Goal: Task Accomplishment & Management: Use online tool/utility

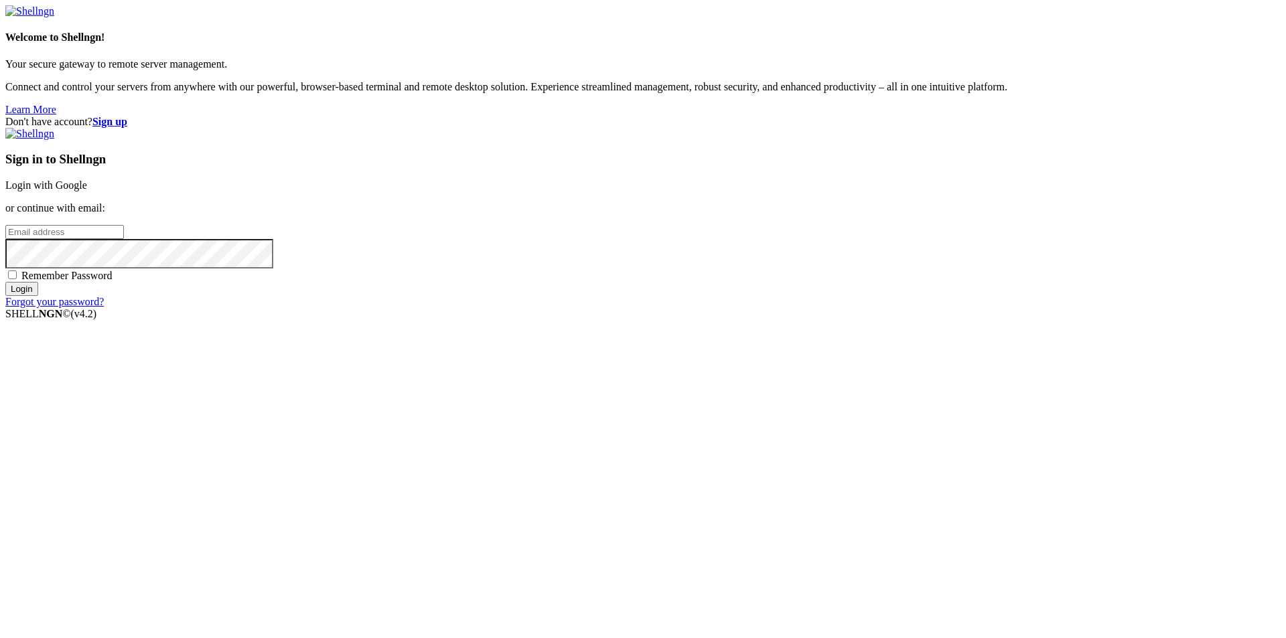
click at [124, 239] on input "email" at bounding box center [64, 232] width 119 height 14
click at [691, 279] on div "Don't have account? Sign up Sign in to Shellngn Login with Google or continue w…" at bounding box center [642, 212] width 1275 height 192
click at [124, 239] on input "email" at bounding box center [64, 232] width 119 height 14
type input "[EMAIL_ADDRESS][DOMAIN_NAME]"
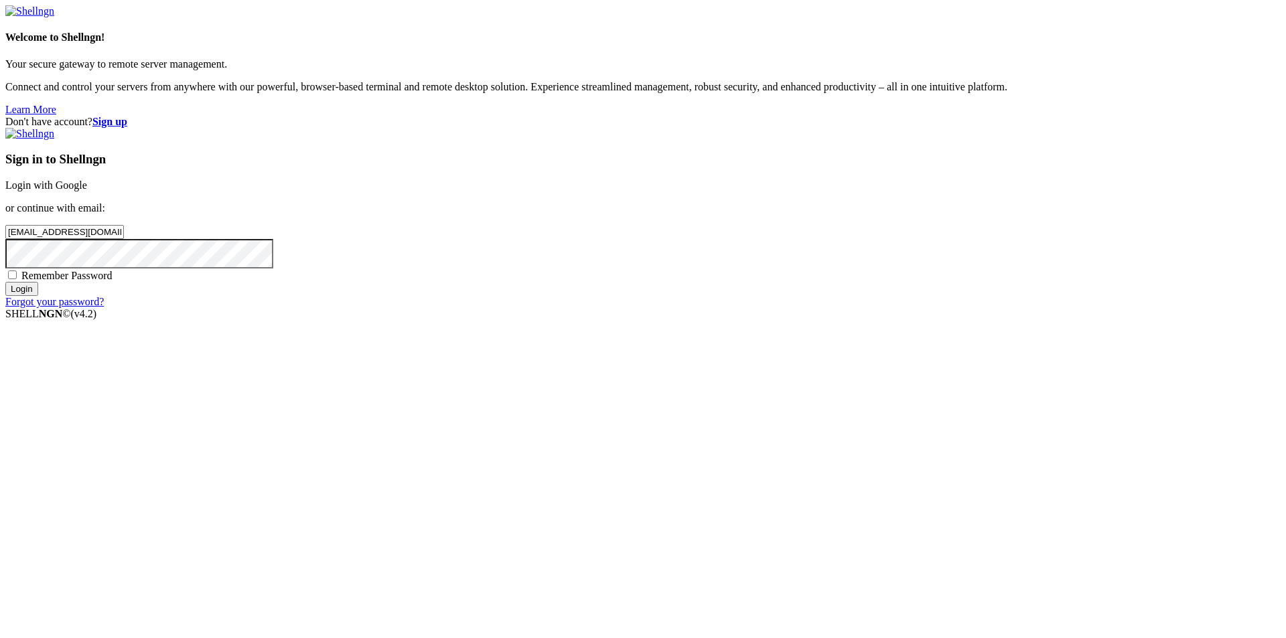
click at [5, 282] on input "Login" at bounding box center [21, 289] width 33 height 14
click at [599, 320] on div "Don't have account? Sign up Sign in to Shellngn Login with Google or continue w…" at bounding box center [642, 218] width 1275 height 204
click at [5, 294] on input "Login" at bounding box center [21, 301] width 33 height 14
click at [587, 309] on div "Don't have account? Sign up Sign in to Shellngn Login with Google or continue w…" at bounding box center [642, 218] width 1275 height 204
click at [5, 294] on input "Login" at bounding box center [21, 301] width 33 height 14
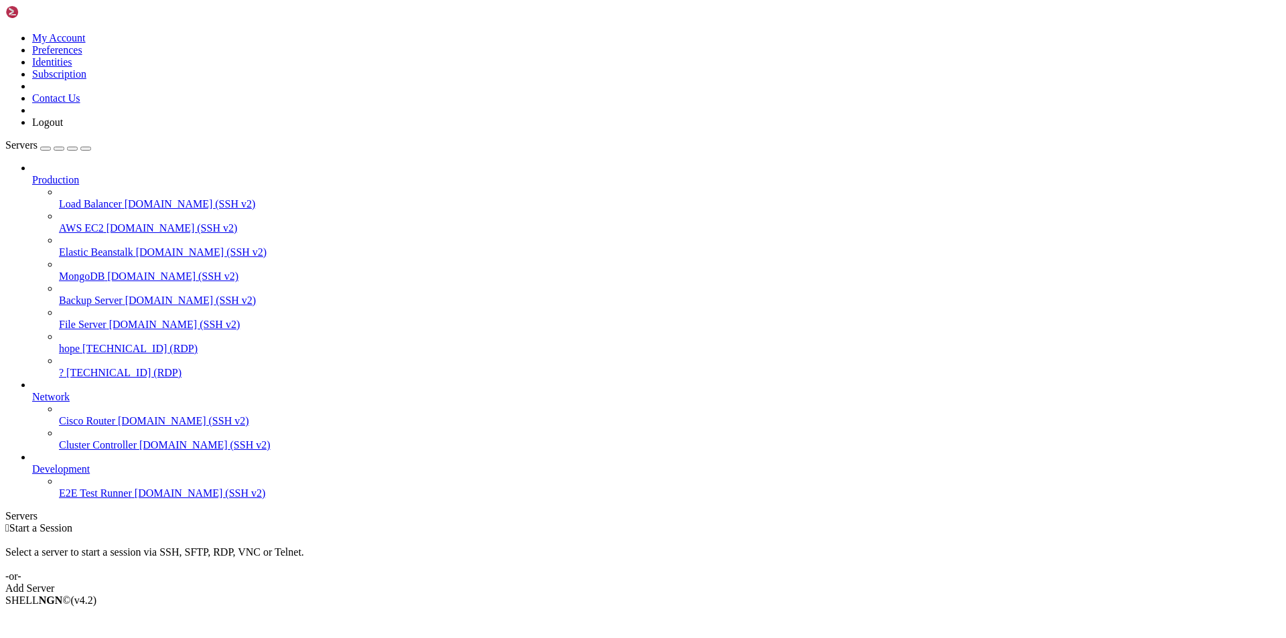
click at [64, 367] on span "?" at bounding box center [61, 372] width 5 height 11
drag, startPoint x: 484, startPoint y: 773, endPoint x: 402, endPoint y: 751, distance: 85.3
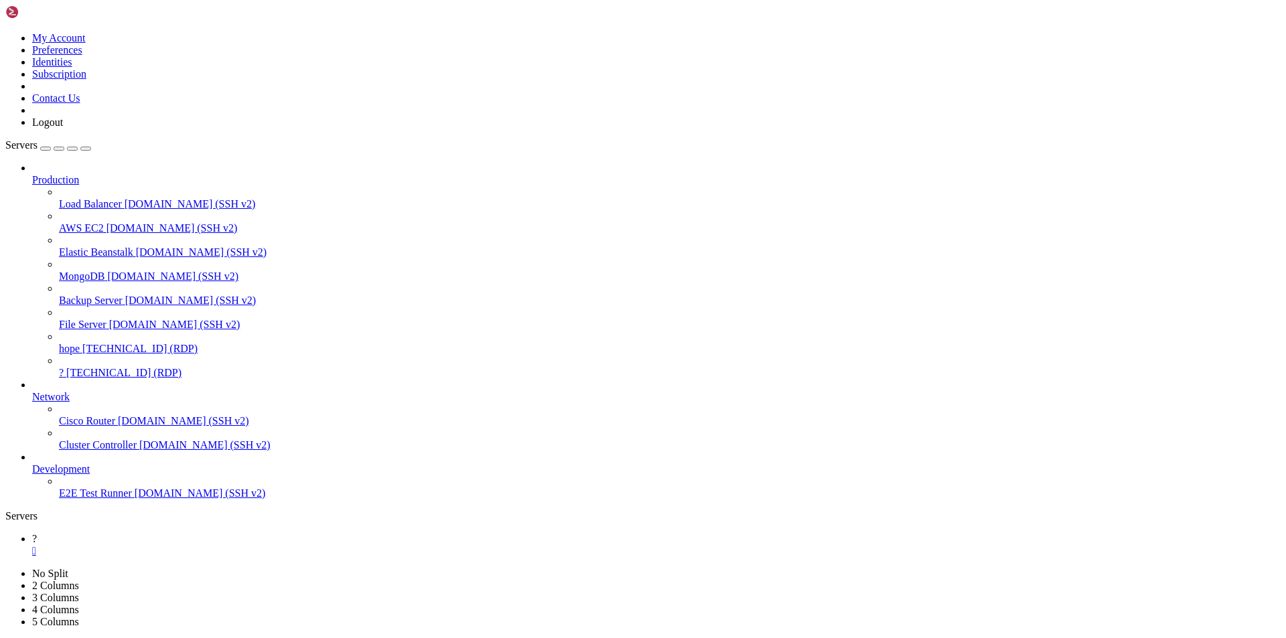
drag, startPoint x: 472, startPoint y: 751, endPoint x: 483, endPoint y: 765, distance: 17.7
drag, startPoint x: 313, startPoint y: 817, endPoint x: 299, endPoint y: 814, distance: 14.3
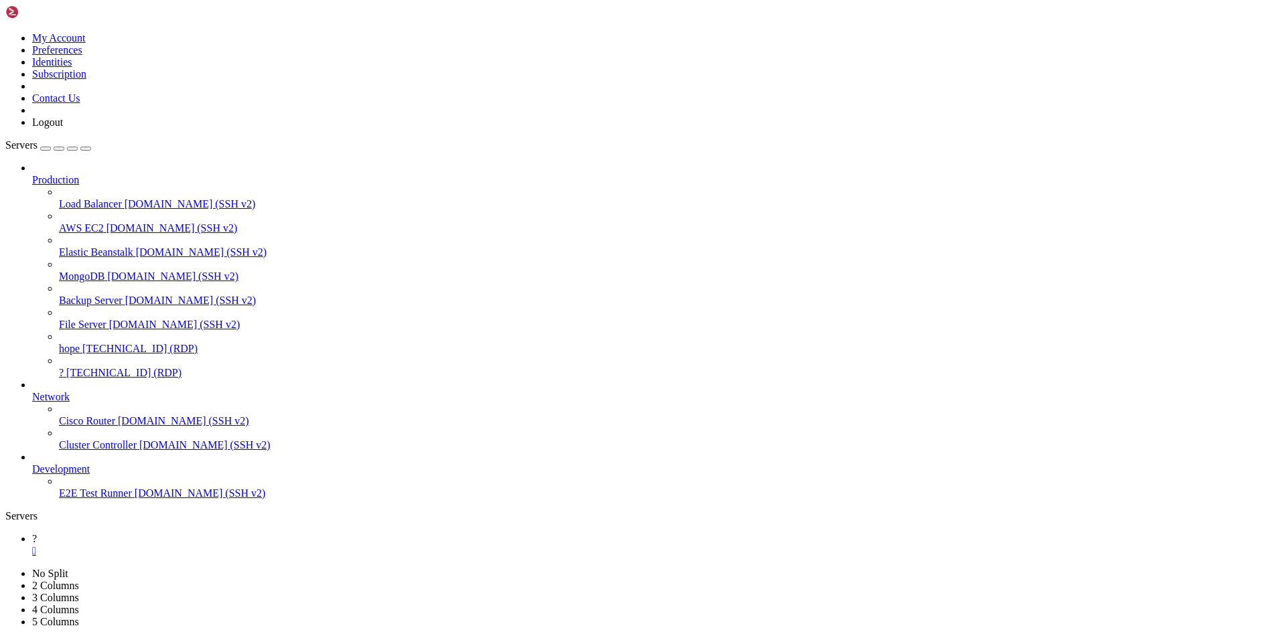
drag, startPoint x: 315, startPoint y: 809, endPoint x: 277, endPoint y: 809, distance: 37.5
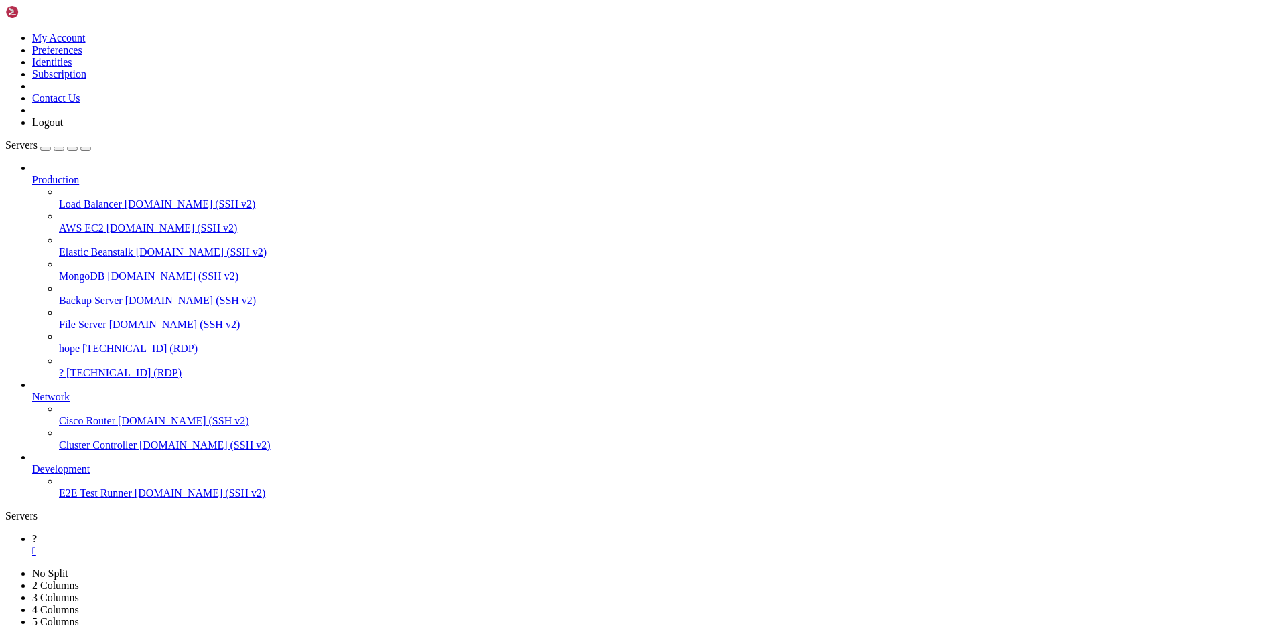
drag, startPoint x: 591, startPoint y: 947, endPoint x: 406, endPoint y: 894, distance: 192.2
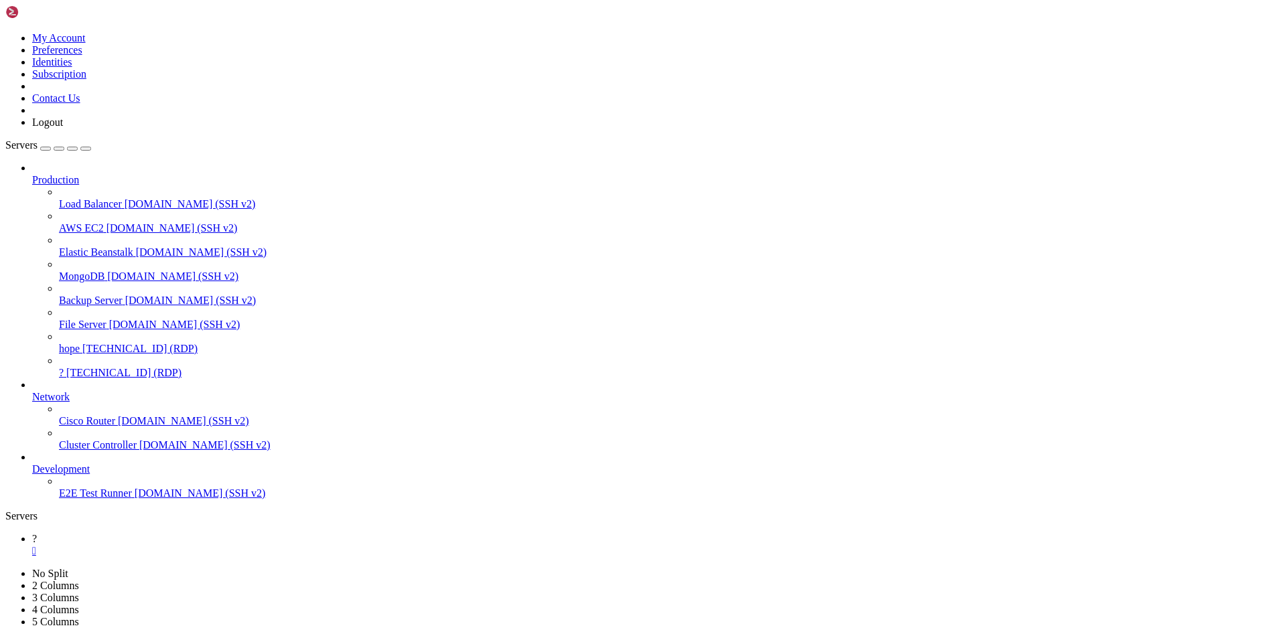
drag, startPoint x: 420, startPoint y: 907, endPoint x: 685, endPoint y: 1034, distance: 293.2
drag, startPoint x: 625, startPoint y: 943, endPoint x: 246, endPoint y: 923, distance: 379.5
drag, startPoint x: 347, startPoint y: 1036, endPoint x: 843, endPoint y: 1008, distance: 496.3
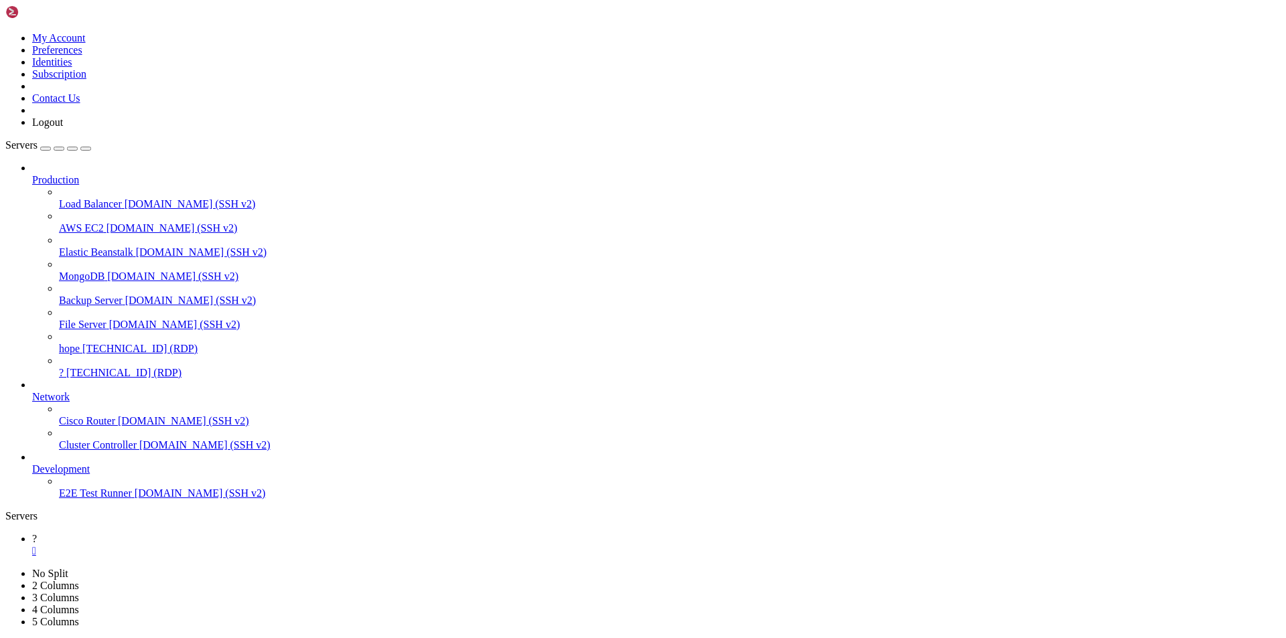
drag, startPoint x: 414, startPoint y: 872, endPoint x: 271, endPoint y: 1033, distance: 216.2
drag, startPoint x: 629, startPoint y: 1036, endPoint x: 711, endPoint y: 989, distance: 95.1
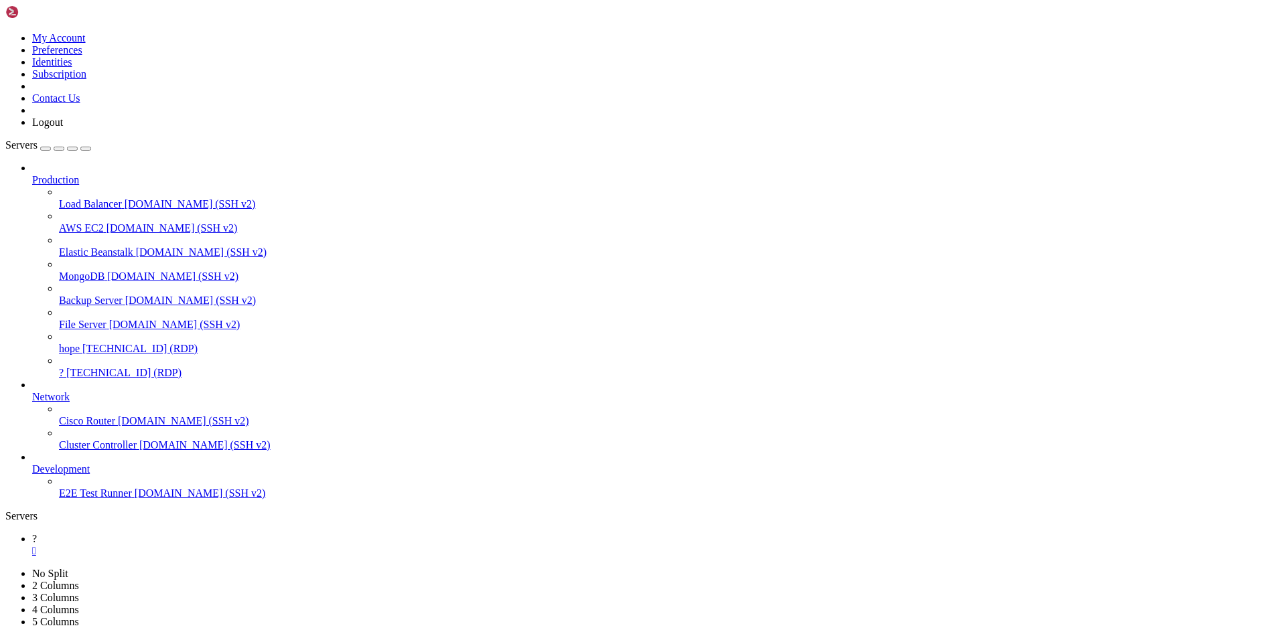
drag, startPoint x: 710, startPoint y: 985, endPoint x: 371, endPoint y: 901, distance: 349.8
drag, startPoint x: 265, startPoint y: 928, endPoint x: 301, endPoint y: 1004, distance: 83.6
drag, startPoint x: 534, startPoint y: 1052, endPoint x: 678, endPoint y: 988, distance: 156.8
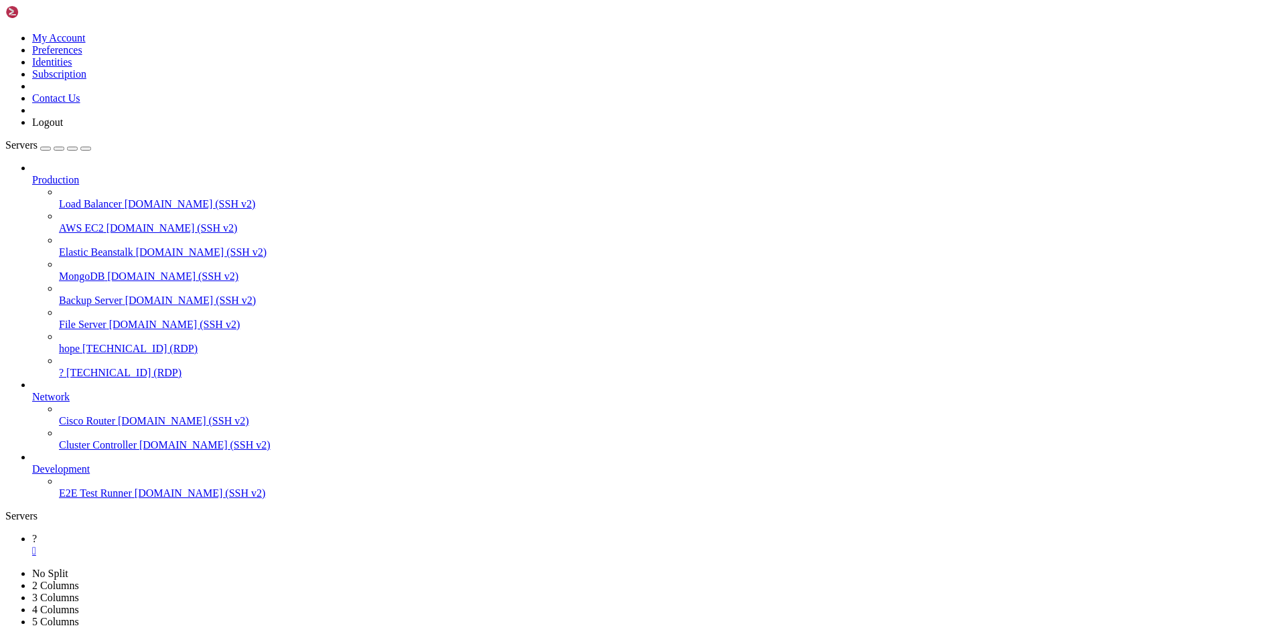
drag, startPoint x: 678, startPoint y: 988, endPoint x: 618, endPoint y: 928, distance: 84.7
drag, startPoint x: 368, startPoint y: 1010, endPoint x: 665, endPoint y: 1041, distance: 298.3
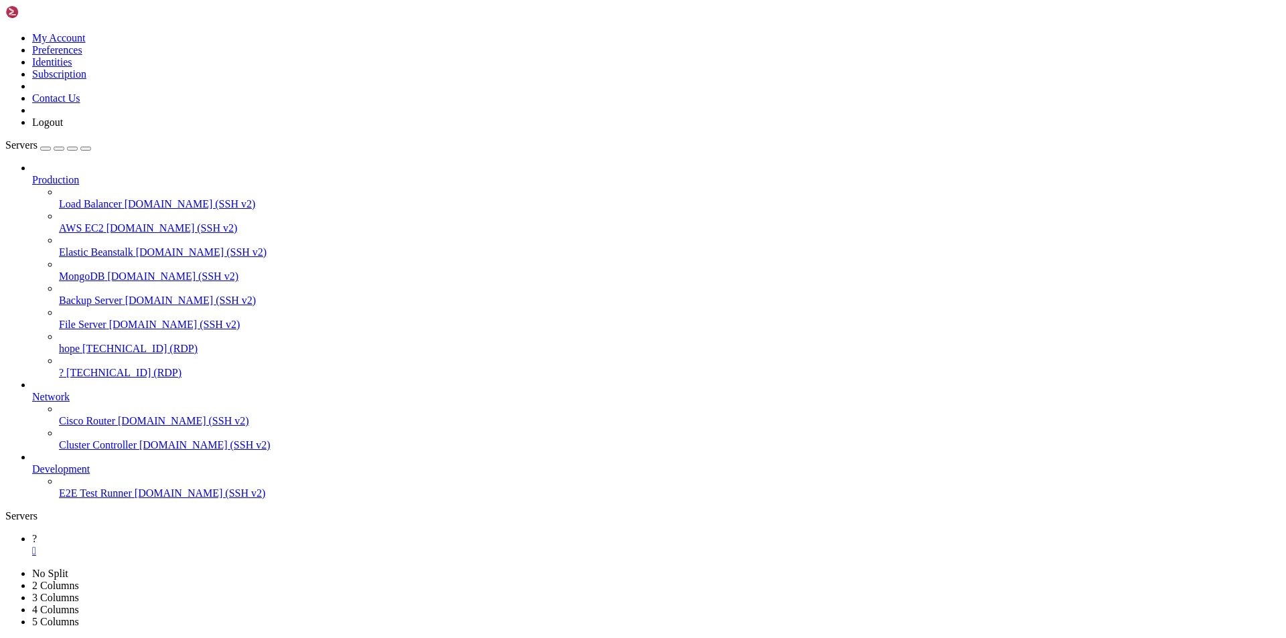
drag, startPoint x: 665, startPoint y: 1041, endPoint x: 653, endPoint y: 911, distance: 131.1
drag, startPoint x: 515, startPoint y: 891, endPoint x: 443, endPoint y: 898, distance: 72.6
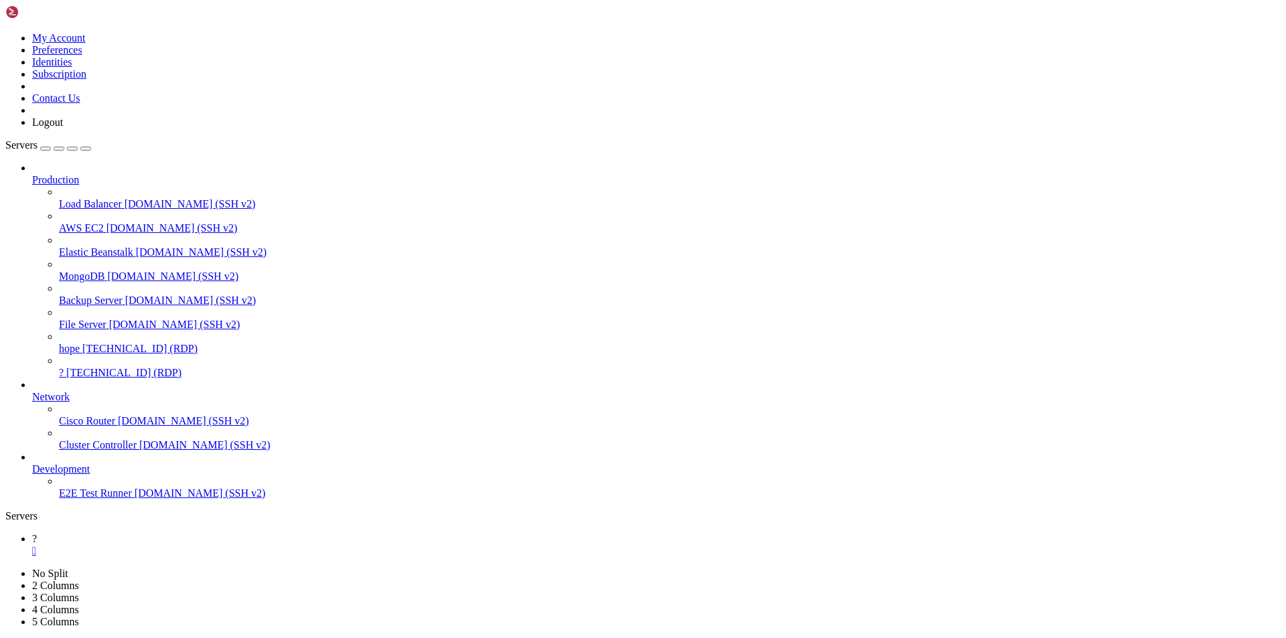
drag, startPoint x: 556, startPoint y: 1063, endPoint x: 702, endPoint y: 984, distance: 166.0
click at [75, 367] on span "[TECHNICAL_ID] (RDP)" at bounding box center [123, 372] width 115 height 11
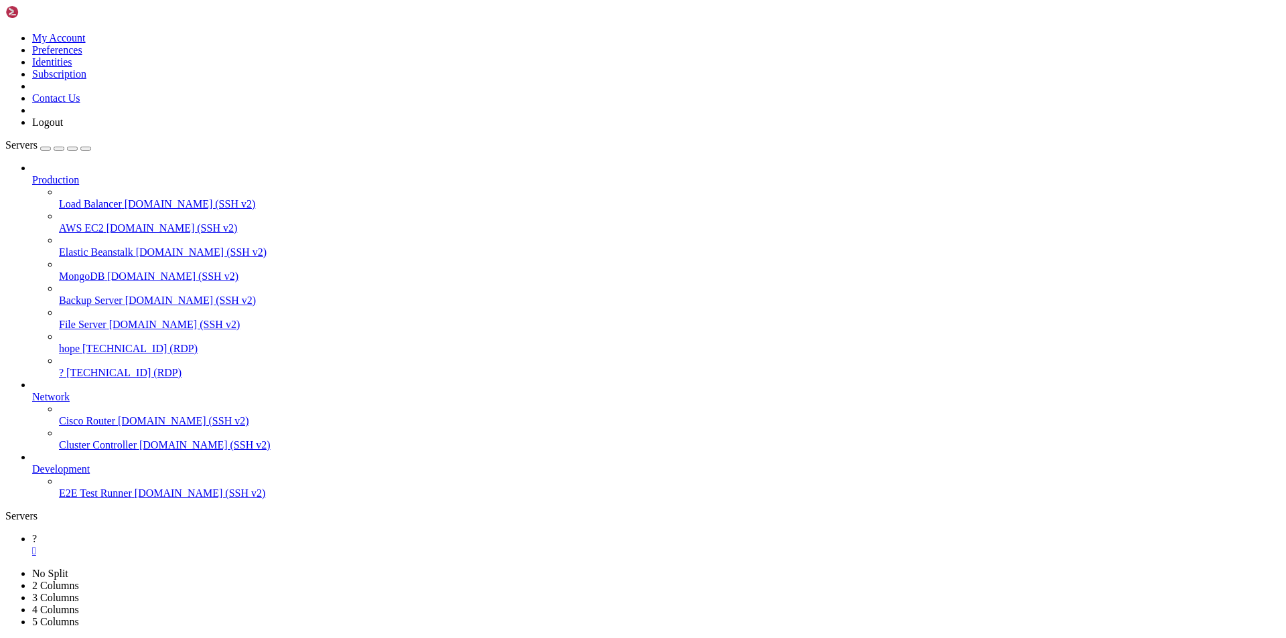
click at [75, 367] on span "[TECHNICAL_ID] (RDP)" at bounding box center [123, 372] width 115 height 11
click at [189, 533] on link "? " at bounding box center [656, 545] width 1248 height 24
click at [204, 545] on div "" at bounding box center [656, 551] width 1248 height 12
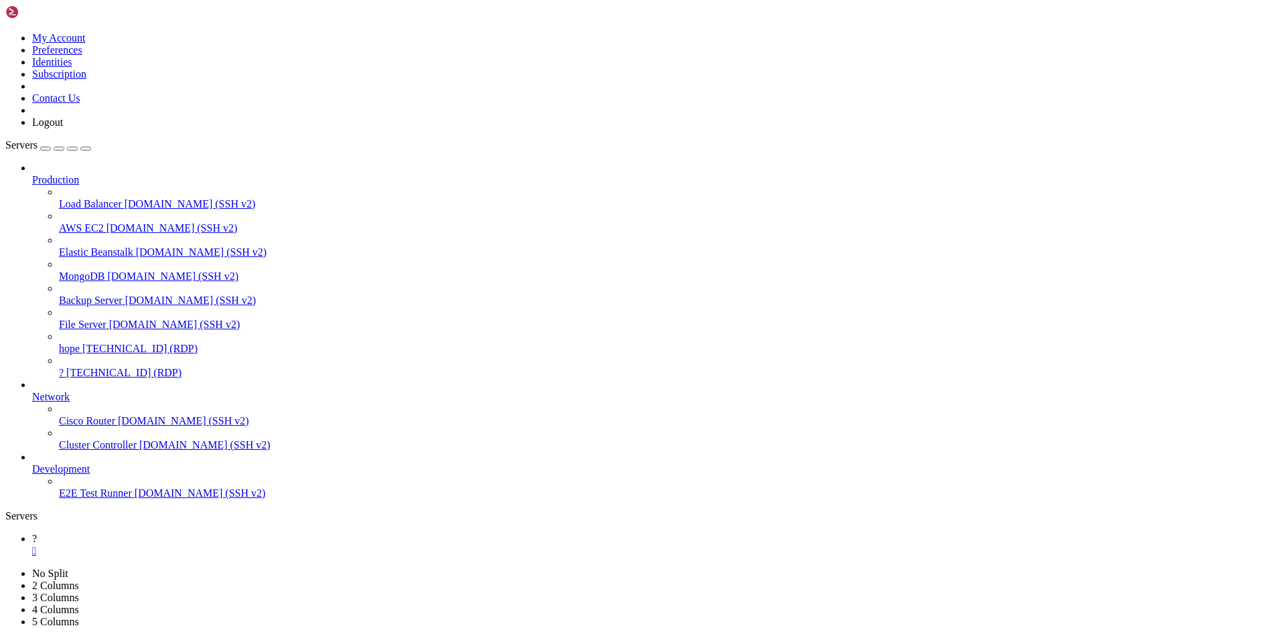
click at [100, 367] on span "[TECHNICAL_ID] (RDP)" at bounding box center [123, 372] width 115 height 11
drag, startPoint x: 676, startPoint y: 230, endPoint x: 695, endPoint y: 229, distance: 19.5
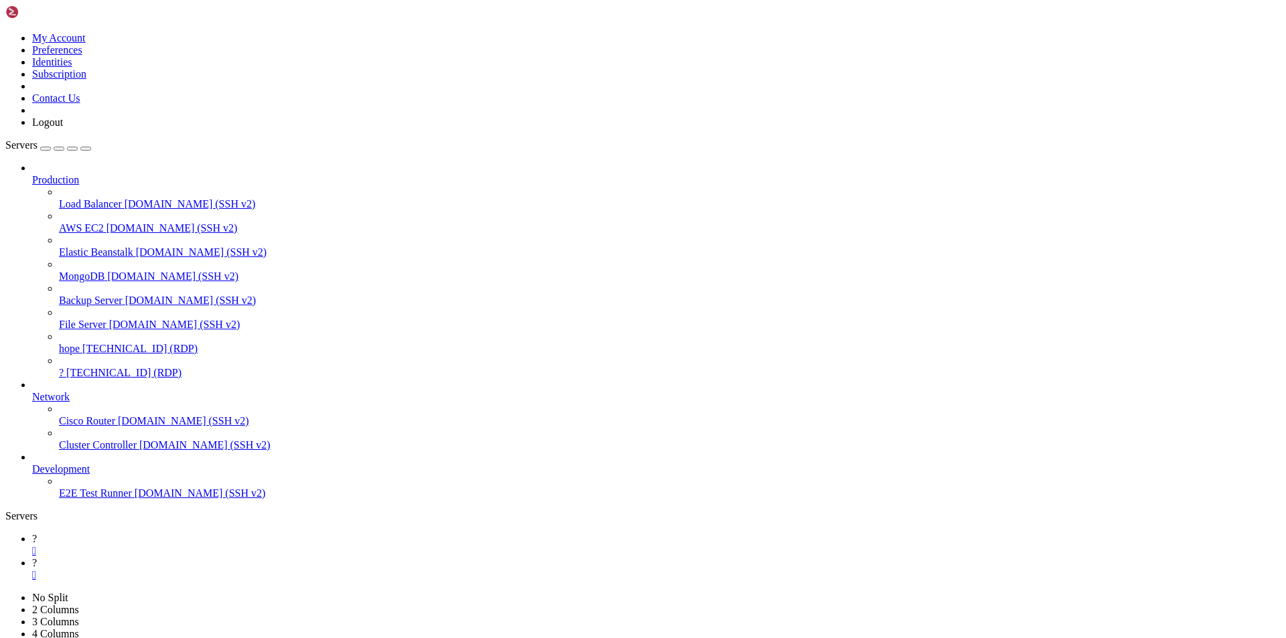
drag, startPoint x: 534, startPoint y: 156, endPoint x: 795, endPoint y: 21, distance: 293.5
click at [64, 367] on span "?" at bounding box center [61, 372] width 5 height 11
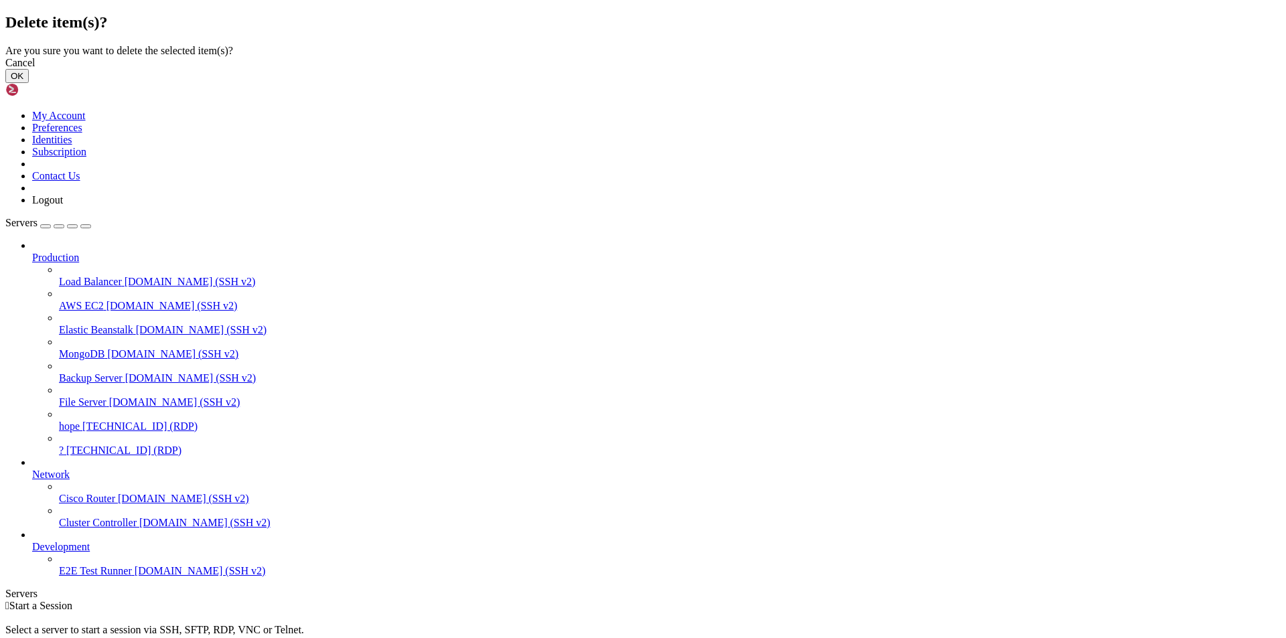
click at [29, 83] on button "OK" at bounding box center [16, 76] width 23 height 14
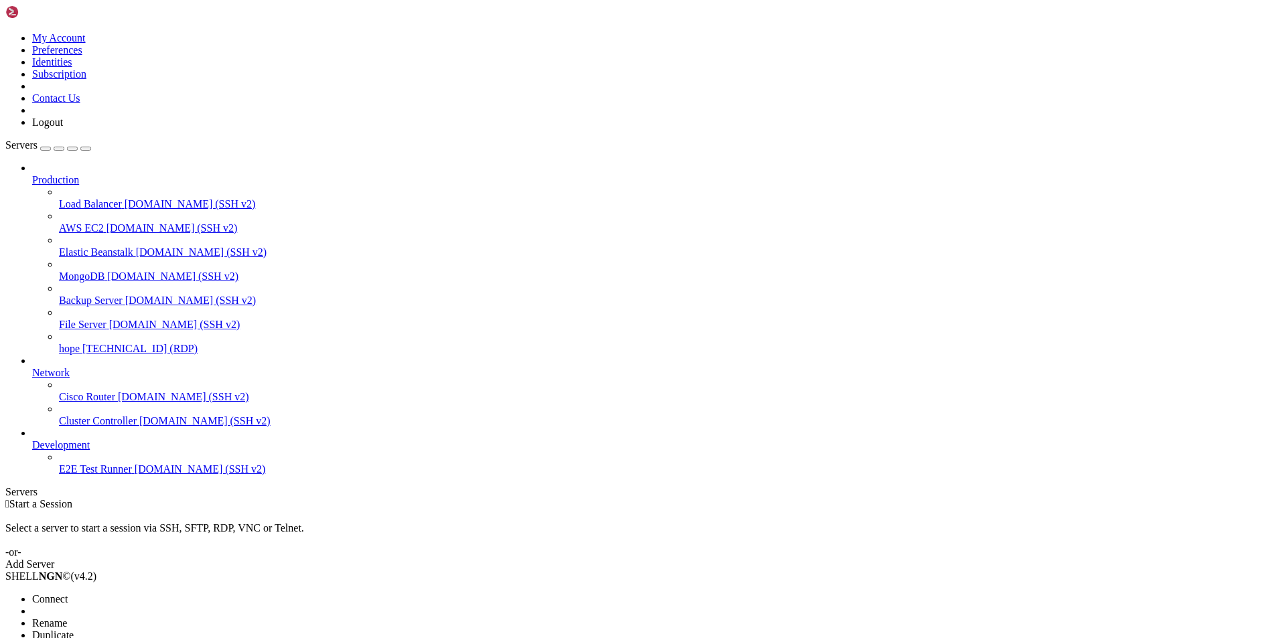
click at [60, 637] on span "Delete" at bounding box center [46, 646] width 28 height 11
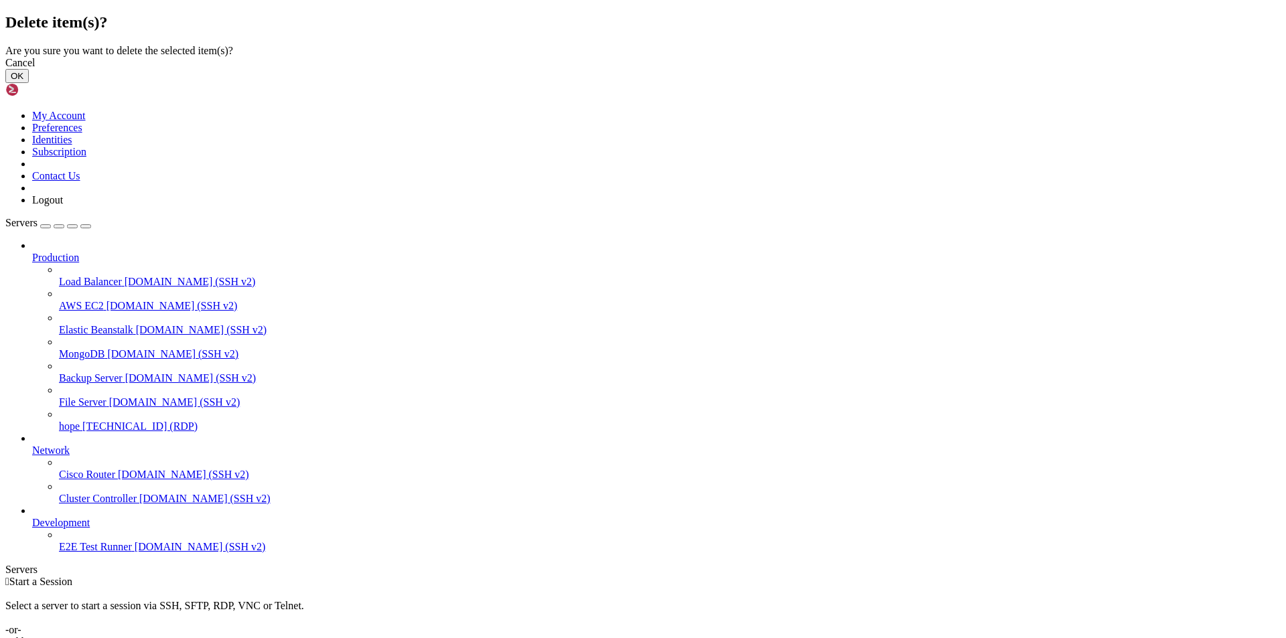
click at [29, 83] on button "OK" at bounding box center [16, 76] width 23 height 14
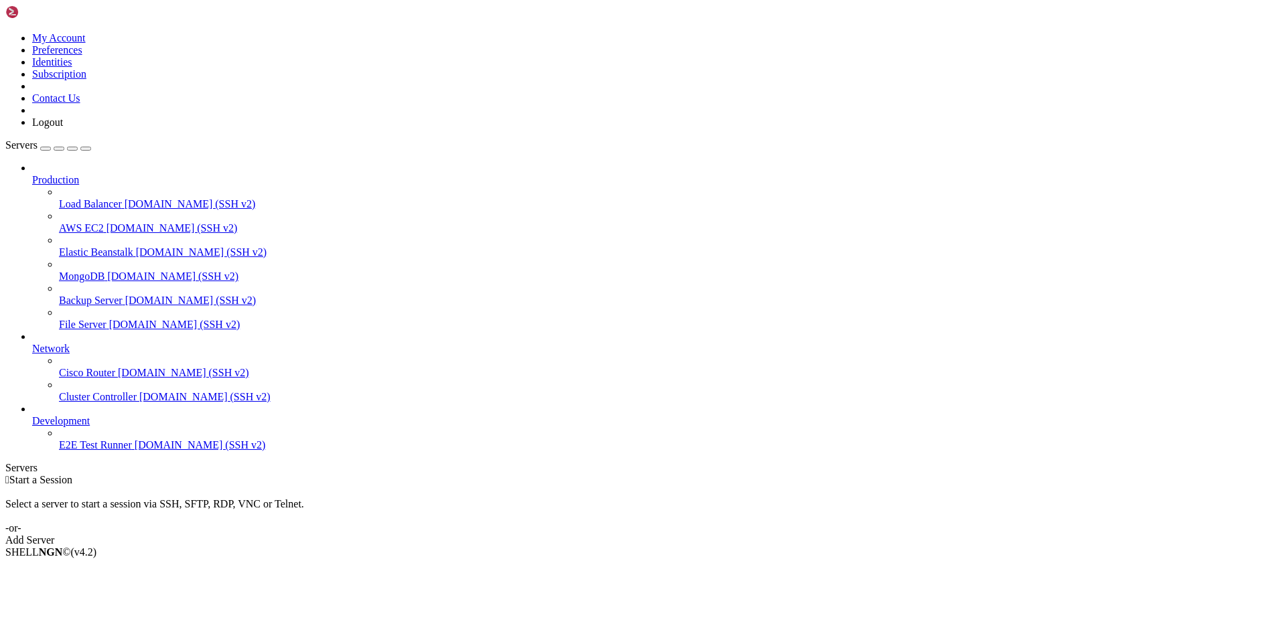
click at [708, 534] on link "Add Server" at bounding box center [642, 540] width 1275 height 12
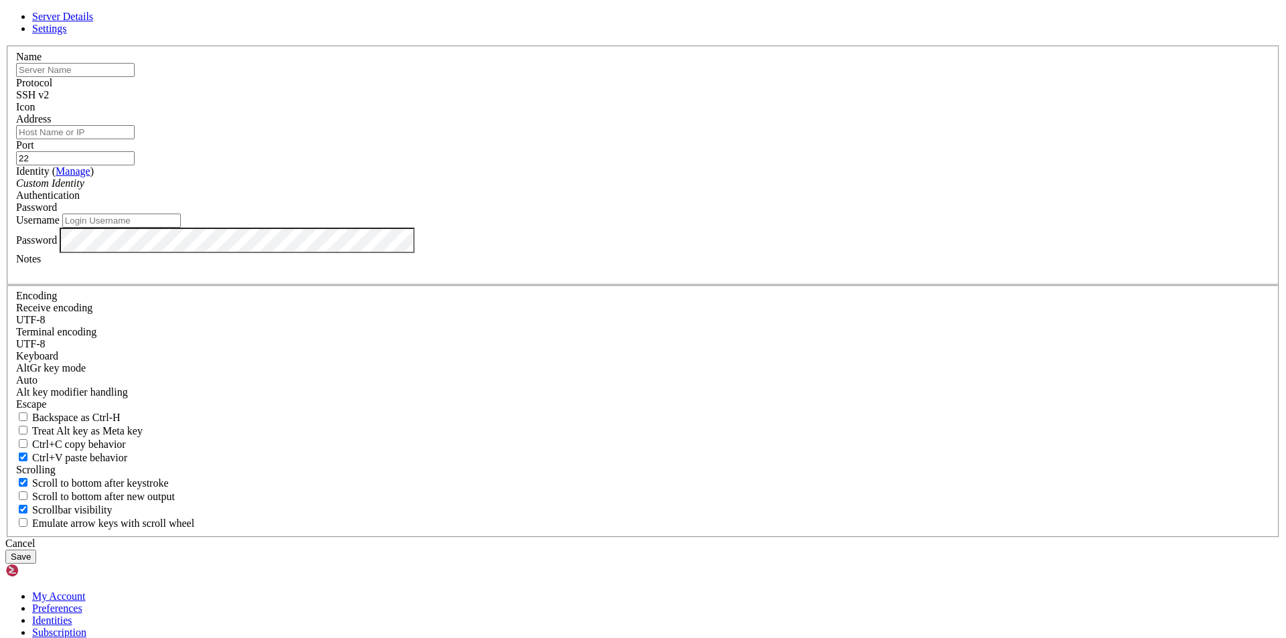
click at [135, 77] on input "text" at bounding box center [75, 70] width 119 height 14
click at [720, 101] on div "SSH v2" at bounding box center [642, 95] width 1253 height 12
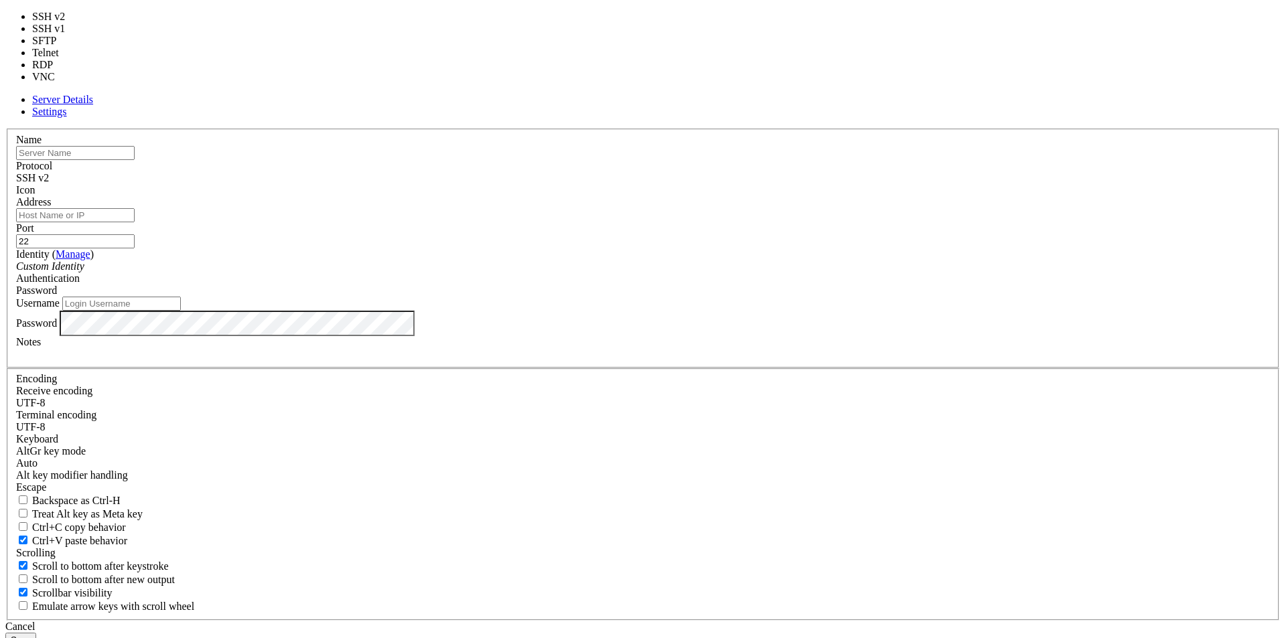
type input "3389"
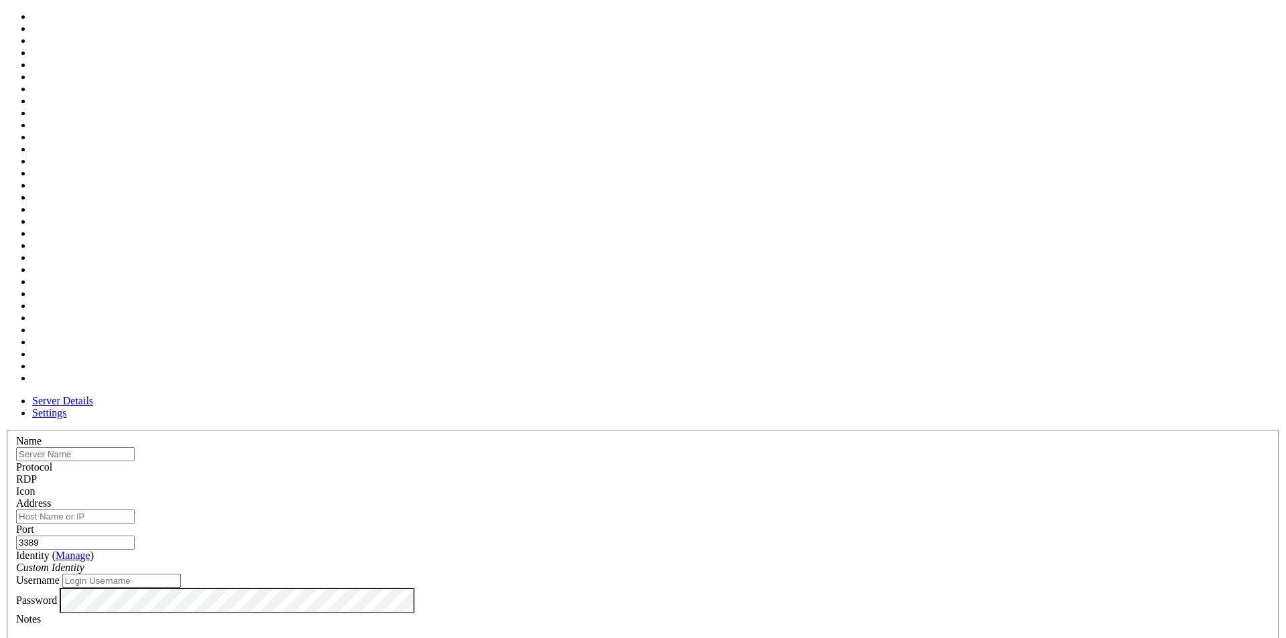
click at [800, 497] on div at bounding box center [642, 497] width 1253 height 0
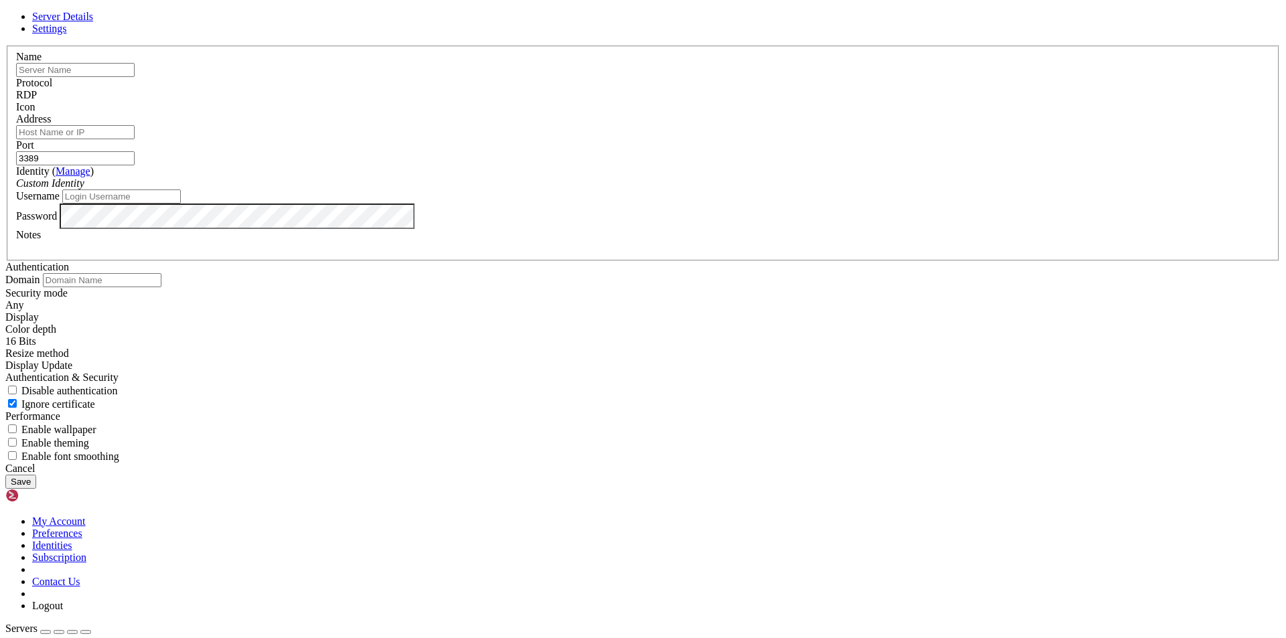
click at [135, 139] on input "Address" at bounding box center [75, 132] width 119 height 14
click at [135, 165] on input "3389" at bounding box center [75, 158] width 119 height 14
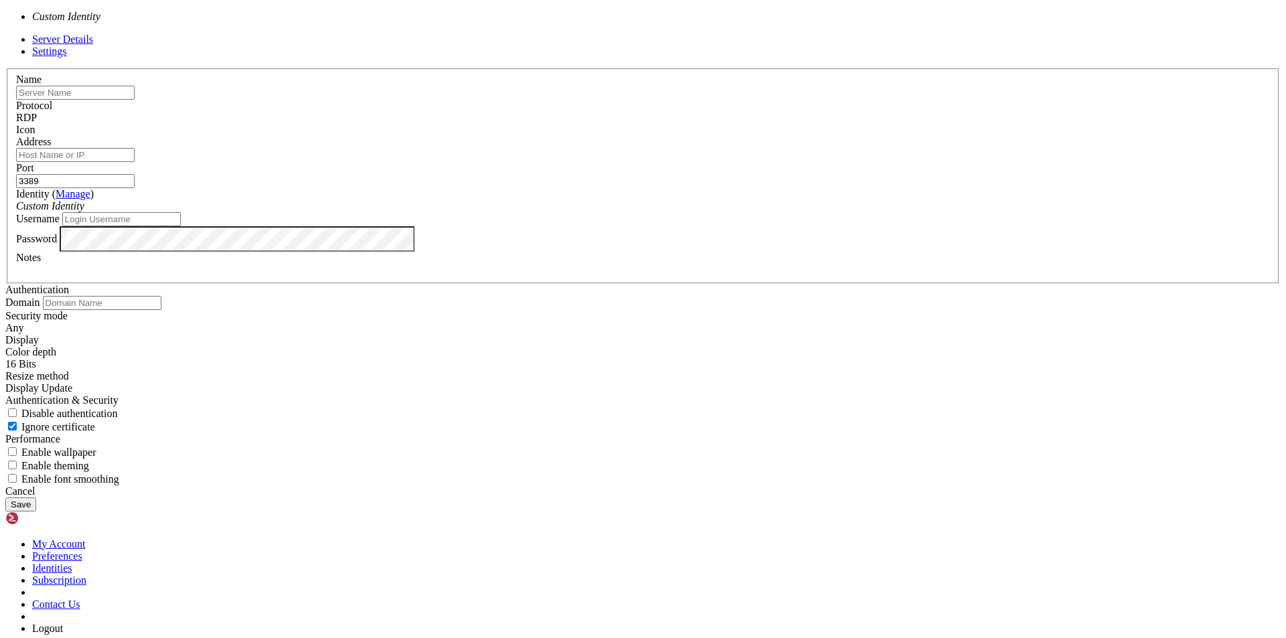
drag, startPoint x: 694, startPoint y: 285, endPoint x: 699, endPoint y: 272, distance: 14.2
click at [699, 212] on div "Identity ( Manage ) Custom Identity" at bounding box center [642, 200] width 1253 height 24
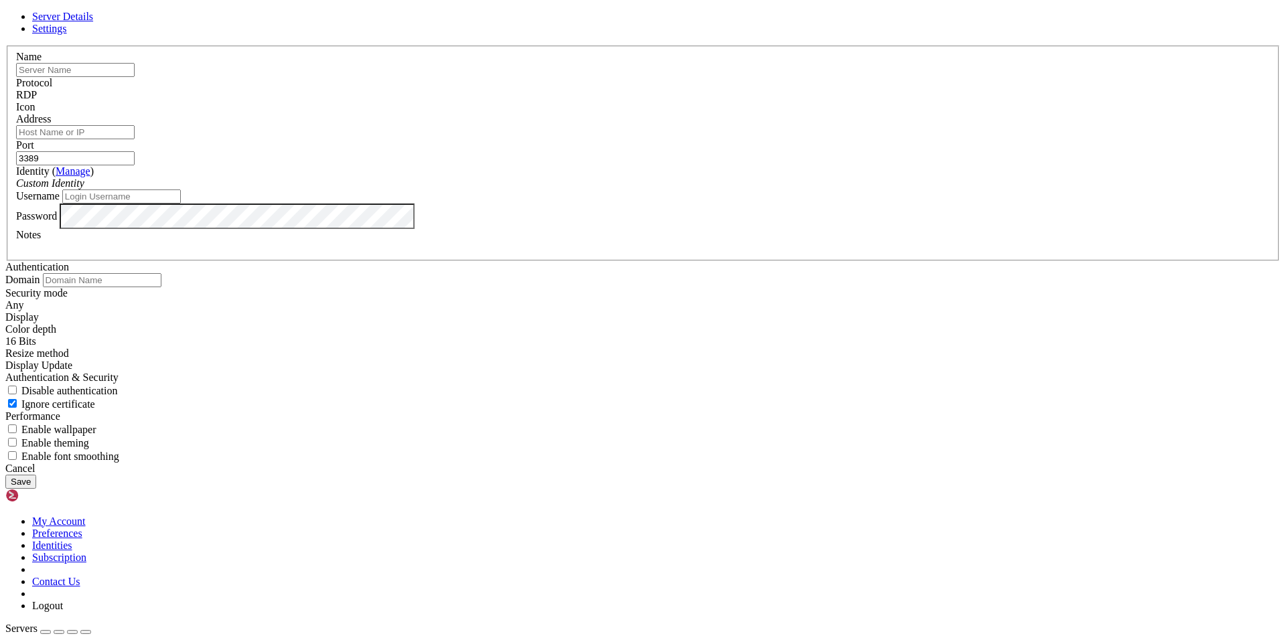
click at [135, 139] on input "Address" at bounding box center [75, 132] width 119 height 14
paste input "34.63.53.37"
type input "34.63.53.37"
click at [94, 177] on label "Identity ( Manage )" at bounding box center [55, 170] width 78 height 11
click at [181, 204] on input "Username" at bounding box center [121, 196] width 119 height 14
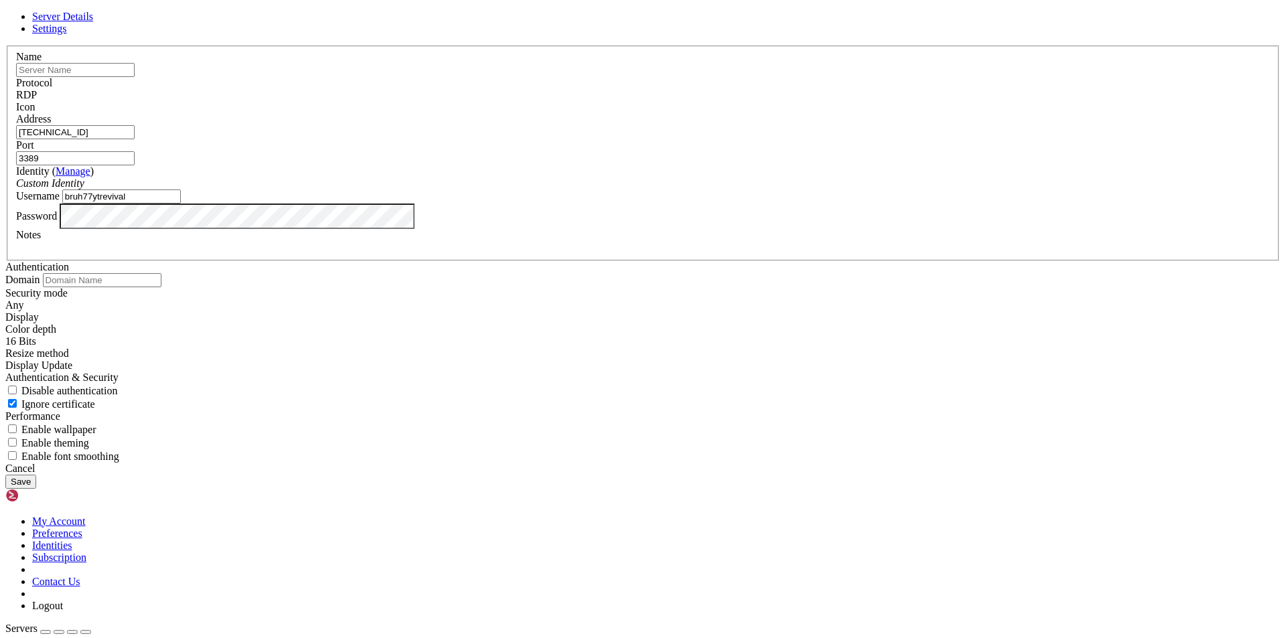
type input "bruh77ytrevival"
click at [36, 489] on button "Save" at bounding box center [20, 482] width 31 height 14
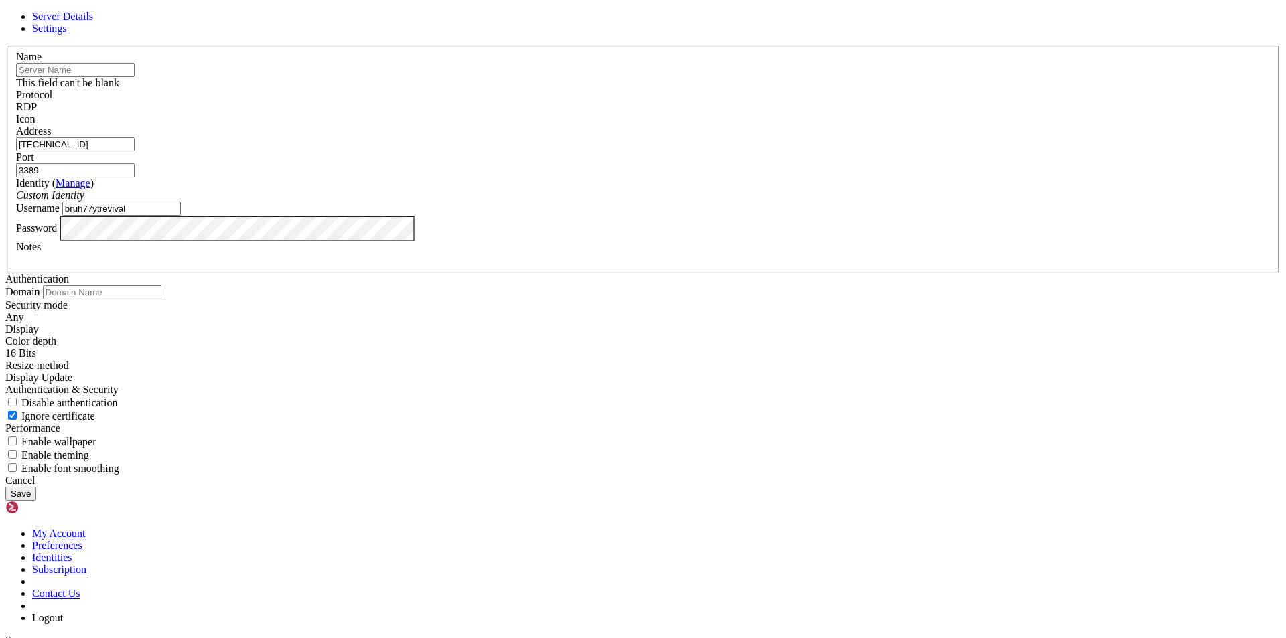
click at [135, 77] on input "text" at bounding box center [75, 70] width 119 height 14
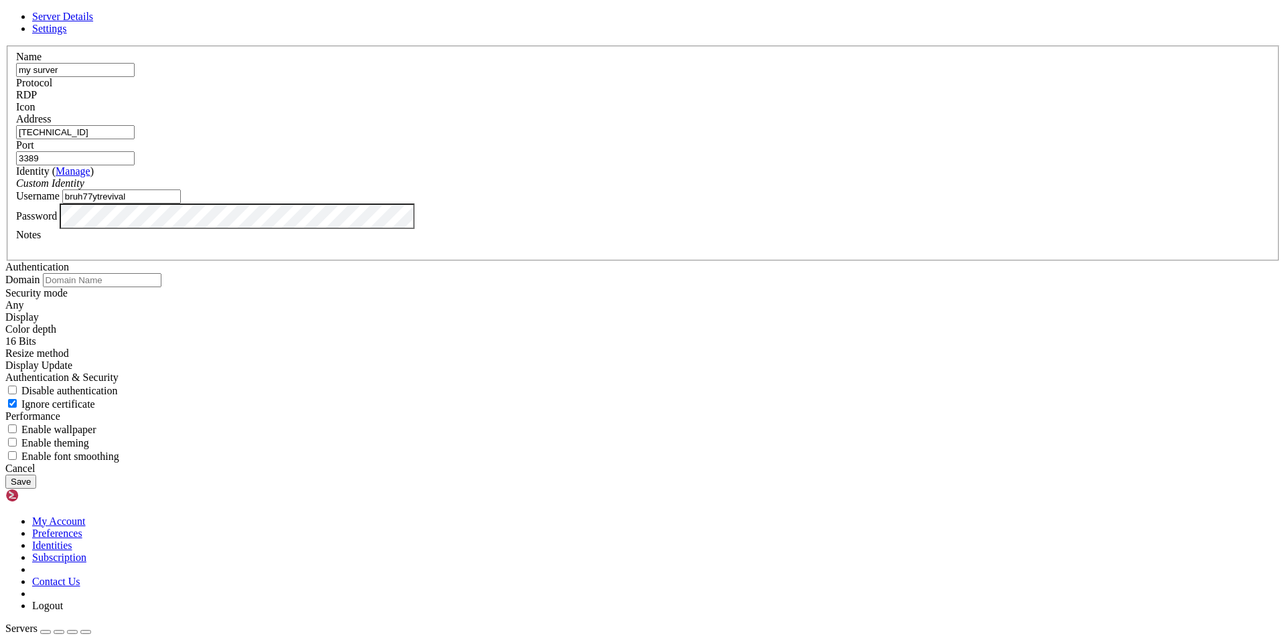
type input "my surver"
click at [94, 177] on label "Identity ( Manage )" at bounding box center [55, 170] width 78 height 11
click at [742, 253] on div at bounding box center [642, 247] width 1253 height 12
click at [36, 489] on button "Save" at bounding box center [20, 482] width 31 height 14
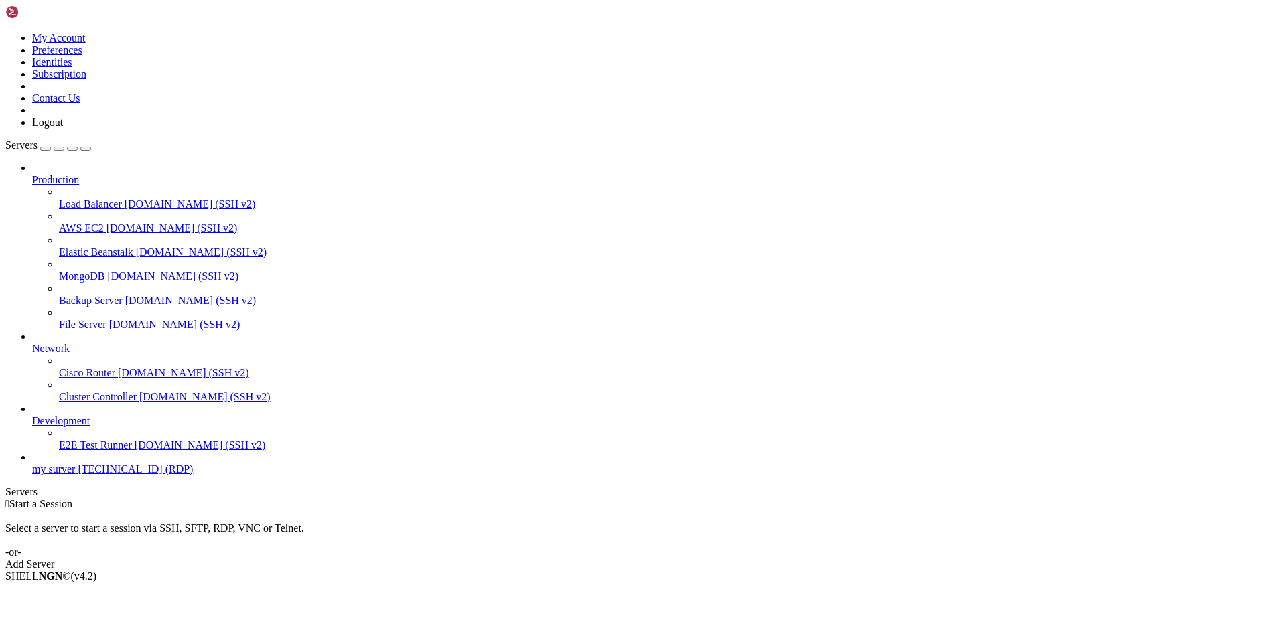
click at [75, 475] on span "my surver" at bounding box center [53, 468] width 43 height 11
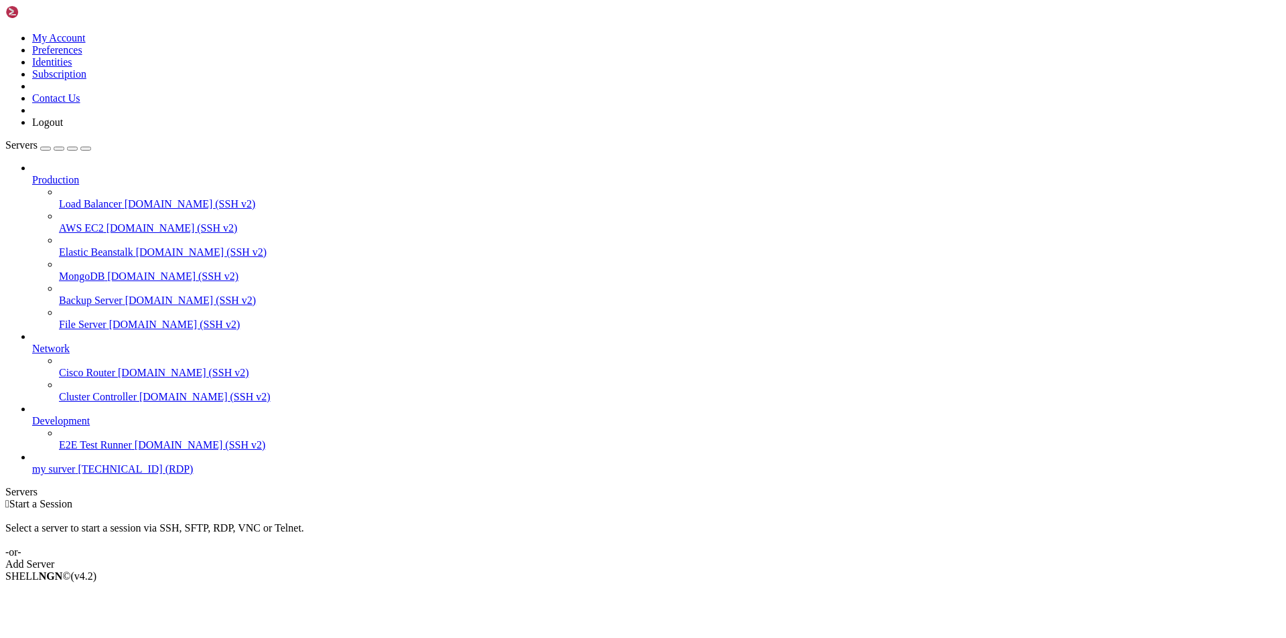
click at [230, 498] on div " Start a Session Select a server to start a session via SSH, SFTP, RDP, VNC or…" at bounding box center [642, 534] width 1275 height 72
click at [135, 451] on span "[DOMAIN_NAME] (SSH v2)" at bounding box center [200, 444] width 131 height 11
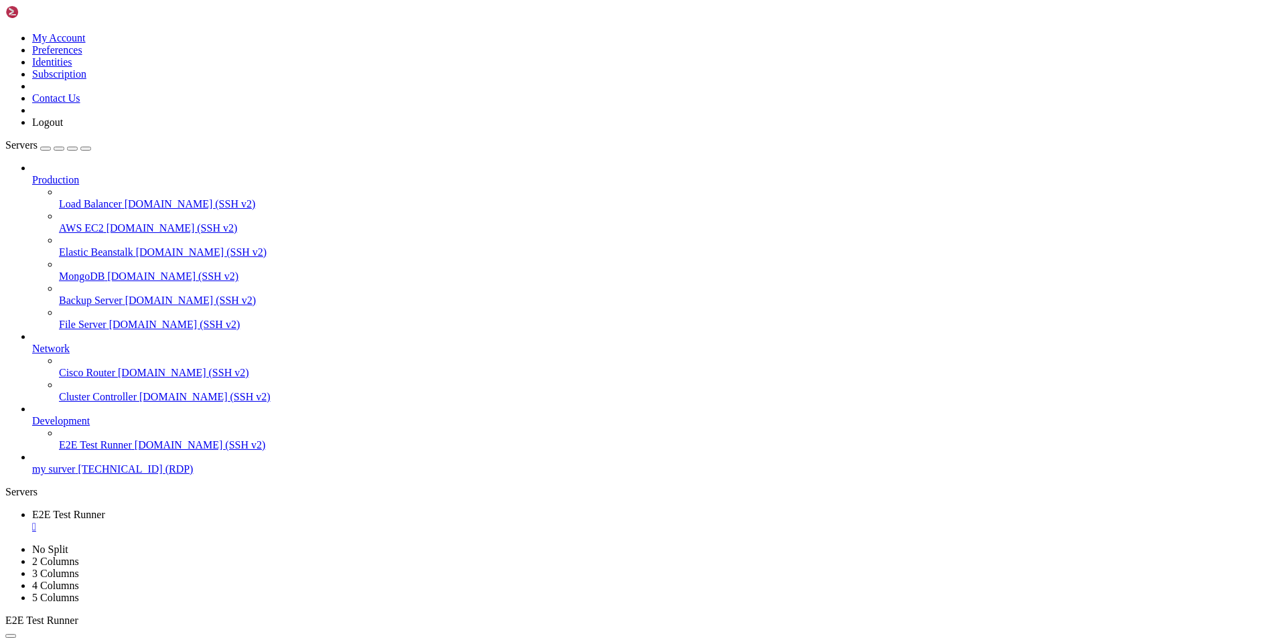
click at [275, 521] on div "" at bounding box center [656, 527] width 1248 height 12
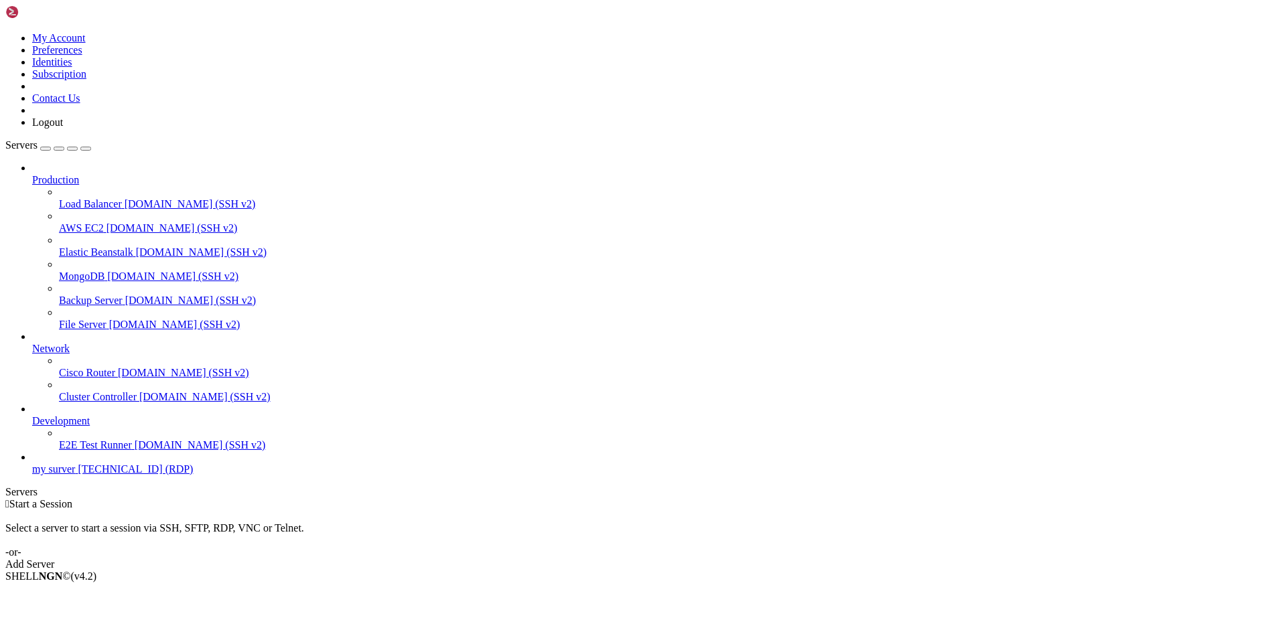
click at [32, 415] on icon at bounding box center [32, 415] width 0 height 0
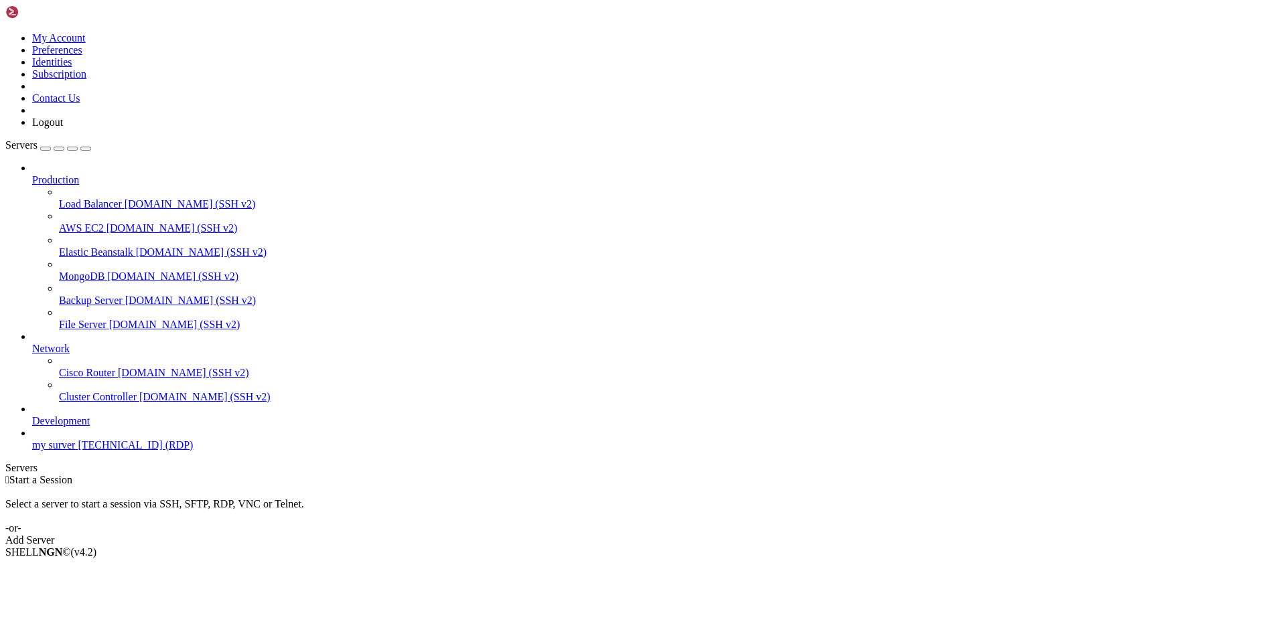
click at [90, 427] on span "Development" at bounding box center [61, 420] width 58 height 11
click at [75, 451] on span "my surver" at bounding box center [53, 444] width 43 height 11
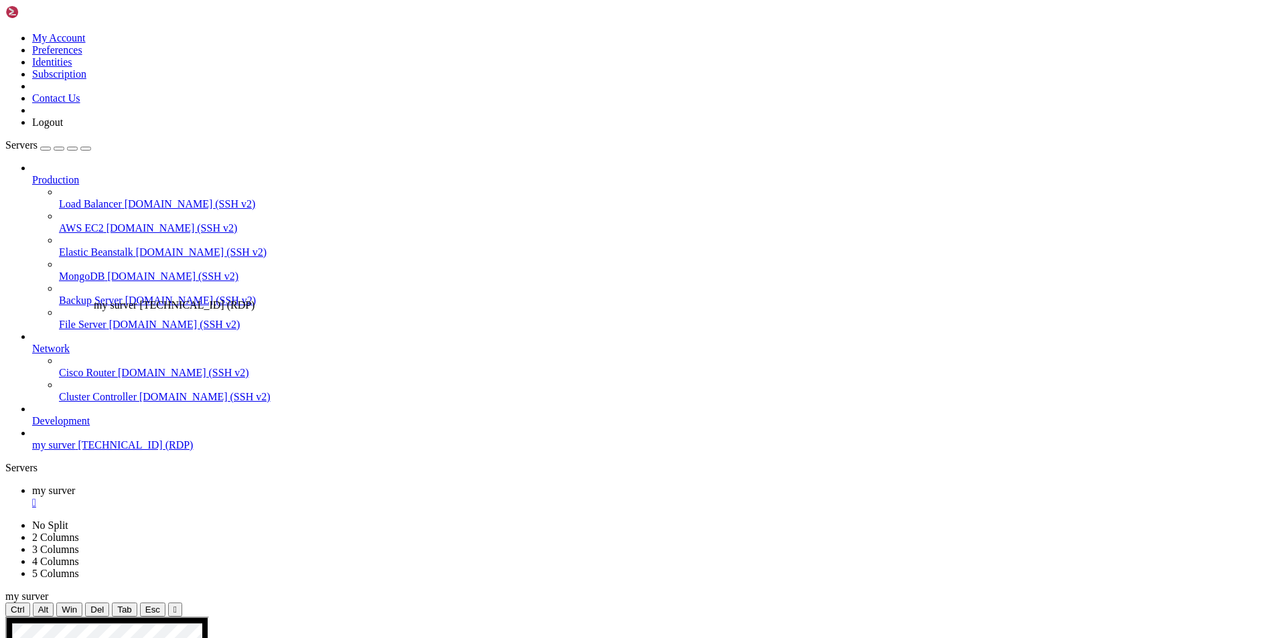
drag, startPoint x: 127, startPoint y: 472, endPoint x: 90, endPoint y: 293, distance: 182.5
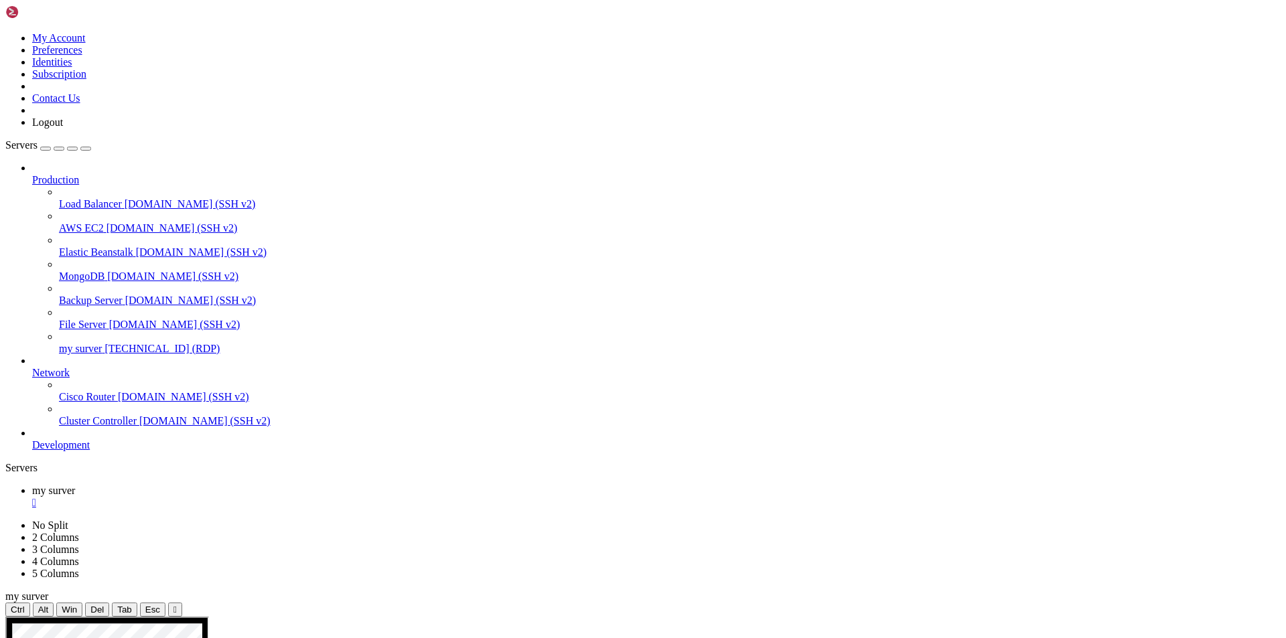
click at [100, 343] on span "my surver" at bounding box center [80, 348] width 43 height 11
click at [104, 343] on span "34.63.53.37 (RDP)" at bounding box center [161, 348] width 115 height 11
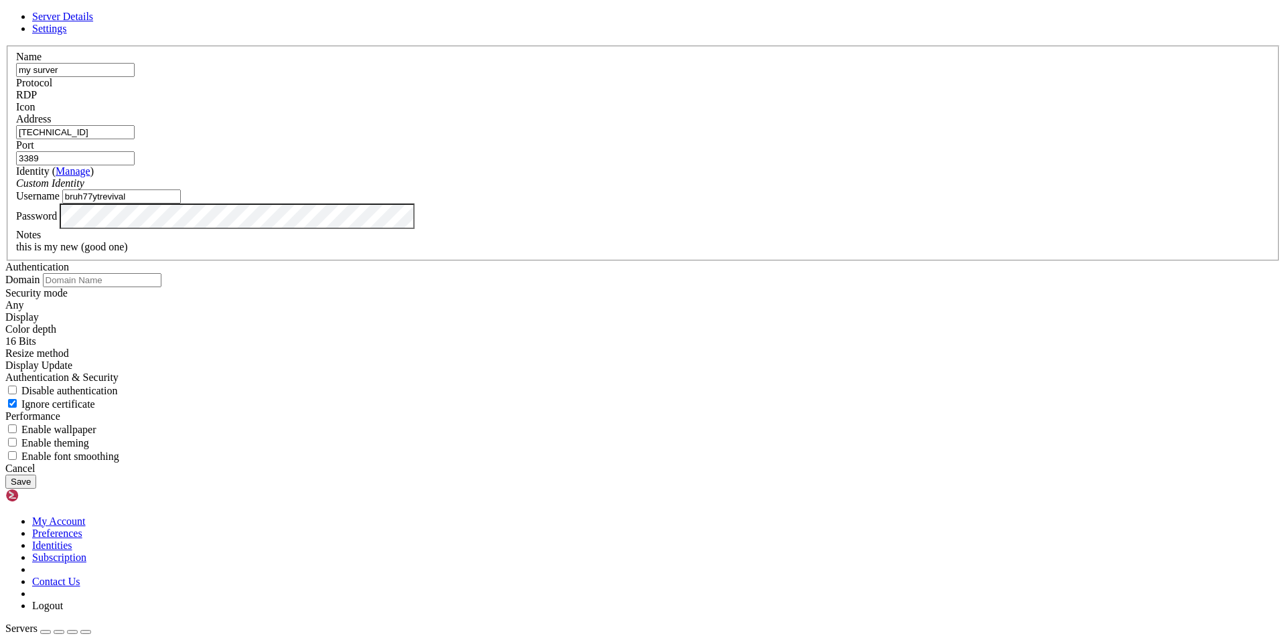
click at [135, 77] on input "my surver" at bounding box center [75, 70] width 119 height 14
drag, startPoint x: 538, startPoint y: 201, endPoint x: 388, endPoint y: 230, distance: 153.5
click at [388, 222] on div "Server Details Settings Name my surver Protocol RDP Icon" at bounding box center [642, 250] width 1275 height 478
type input "?"
click at [5, 475] on button "Save" at bounding box center [20, 482] width 31 height 14
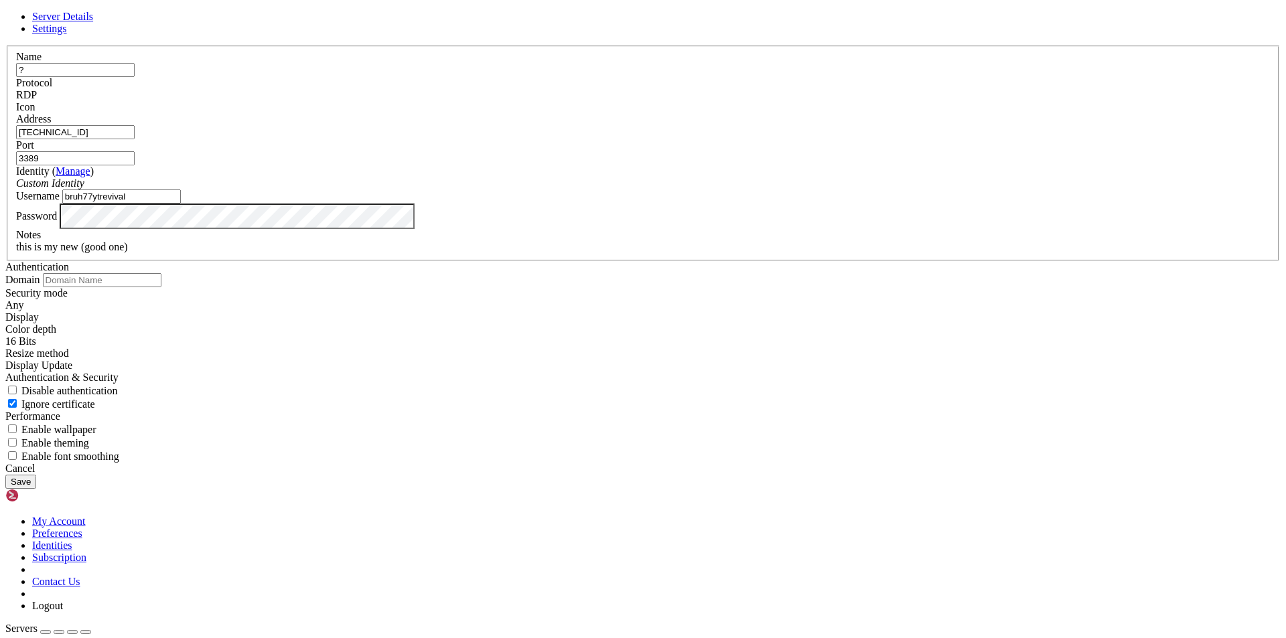
click at [644, 163] on div "Name ? Protocol RDP Icon Address 34.63.53.37 Port 3389 ( )" at bounding box center [642, 254] width 1275 height 417
drag, startPoint x: 457, startPoint y: 248, endPoint x: 331, endPoint y: 258, distance: 126.2
click at [331, 258] on div "Server Details Settings Name ? Protocol RDP Icon" at bounding box center [642, 250] width 1275 height 478
click at [565, 253] on div "this is my new (good one)" at bounding box center [642, 247] width 1253 height 12
click at [560, 229] on div "Password" at bounding box center [642, 216] width 1253 height 25
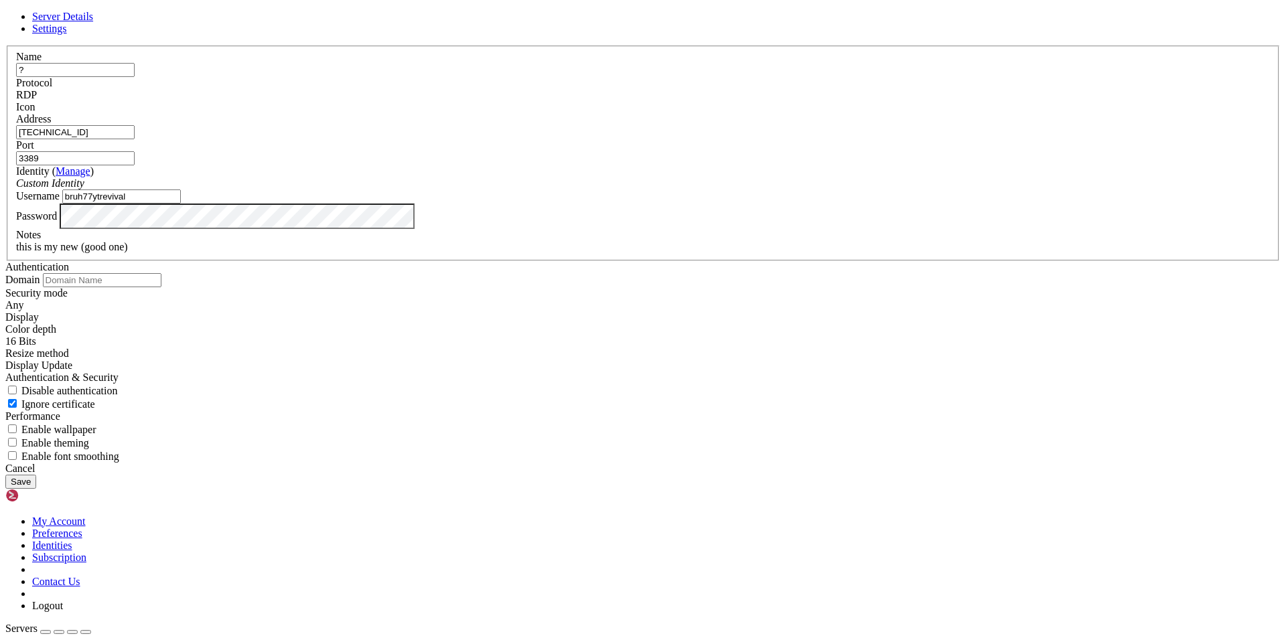
click at [806, 189] on div "Custom Identity" at bounding box center [642, 183] width 1253 height 12
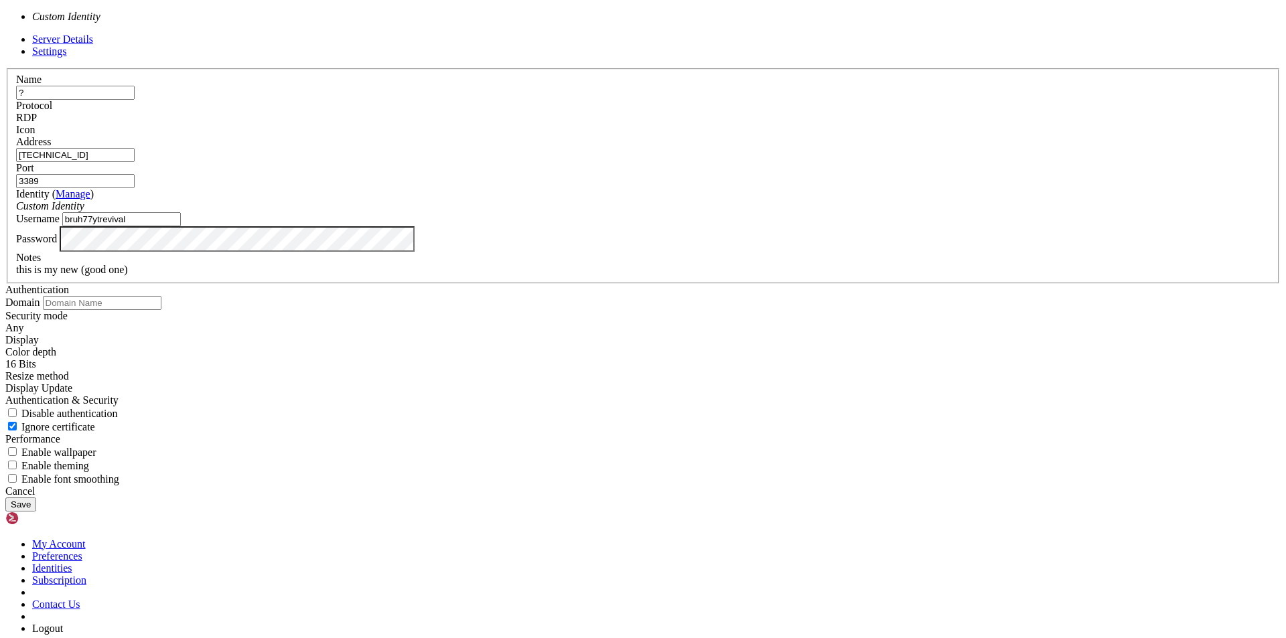
click at [806, 212] on div "Custom Identity" at bounding box center [642, 206] width 1253 height 12
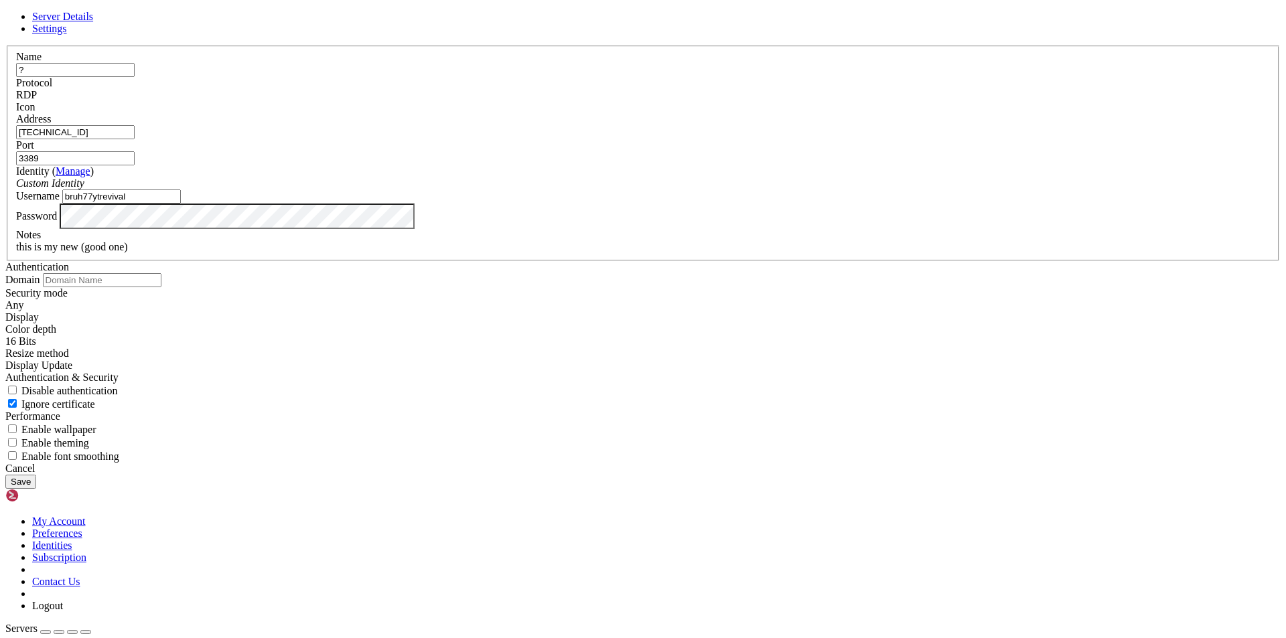
click at [135, 165] on input "3389" at bounding box center [75, 158] width 119 height 14
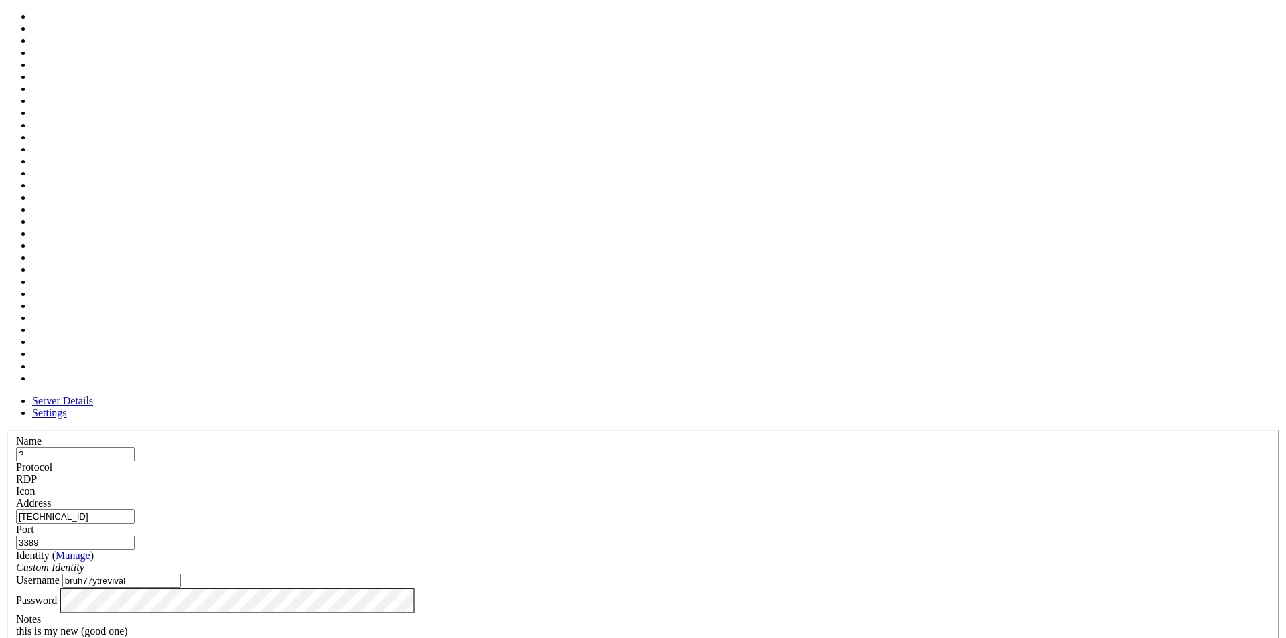
click at [807, 497] on div at bounding box center [642, 497] width 1253 height 0
click at [803, 497] on div at bounding box center [642, 497] width 1253 height 0
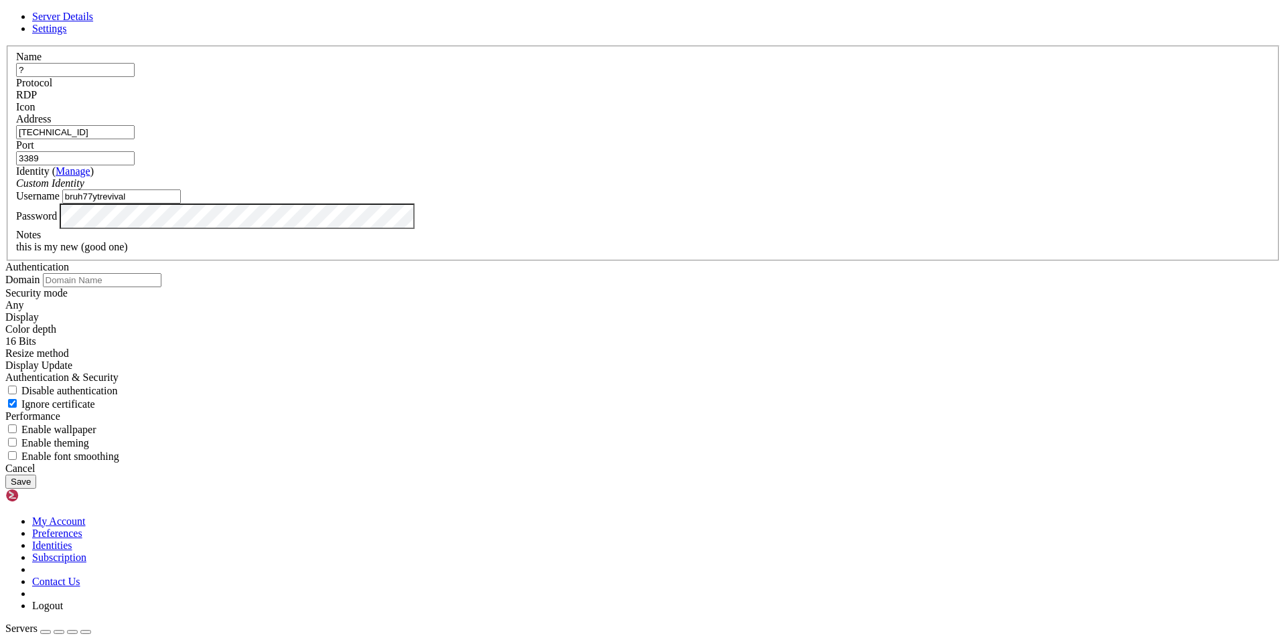
click at [36, 489] on button "Save" at bounding box center [20, 482] width 31 height 14
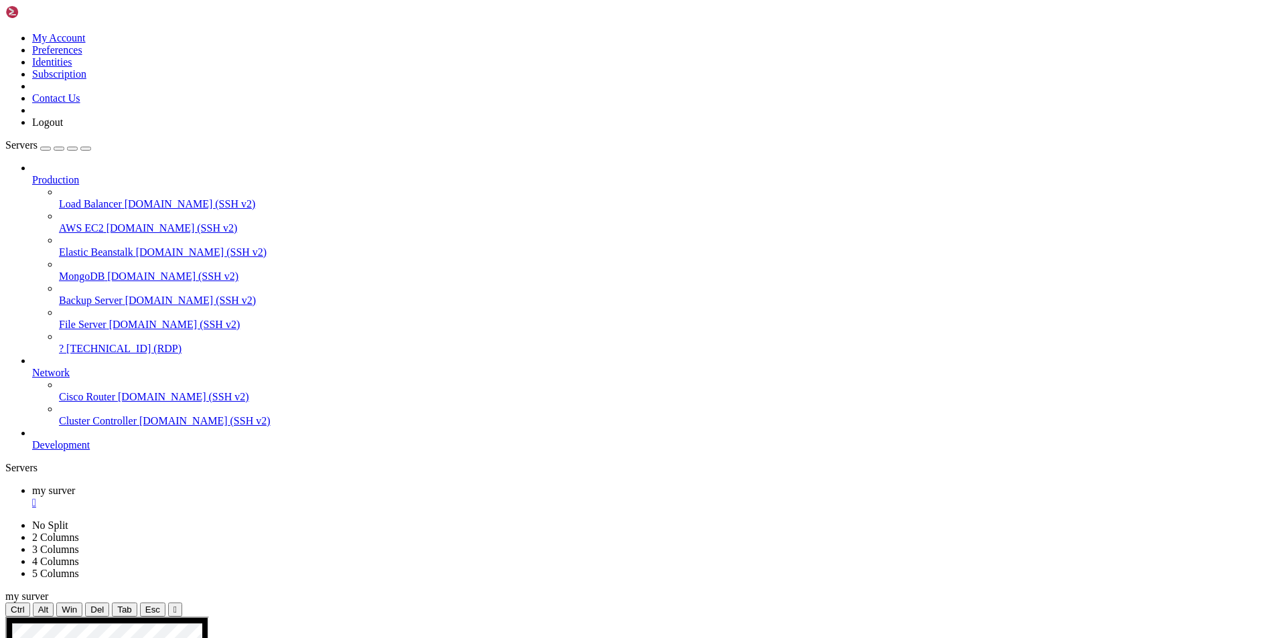
click at [244, 497] on div "" at bounding box center [656, 503] width 1248 height 12
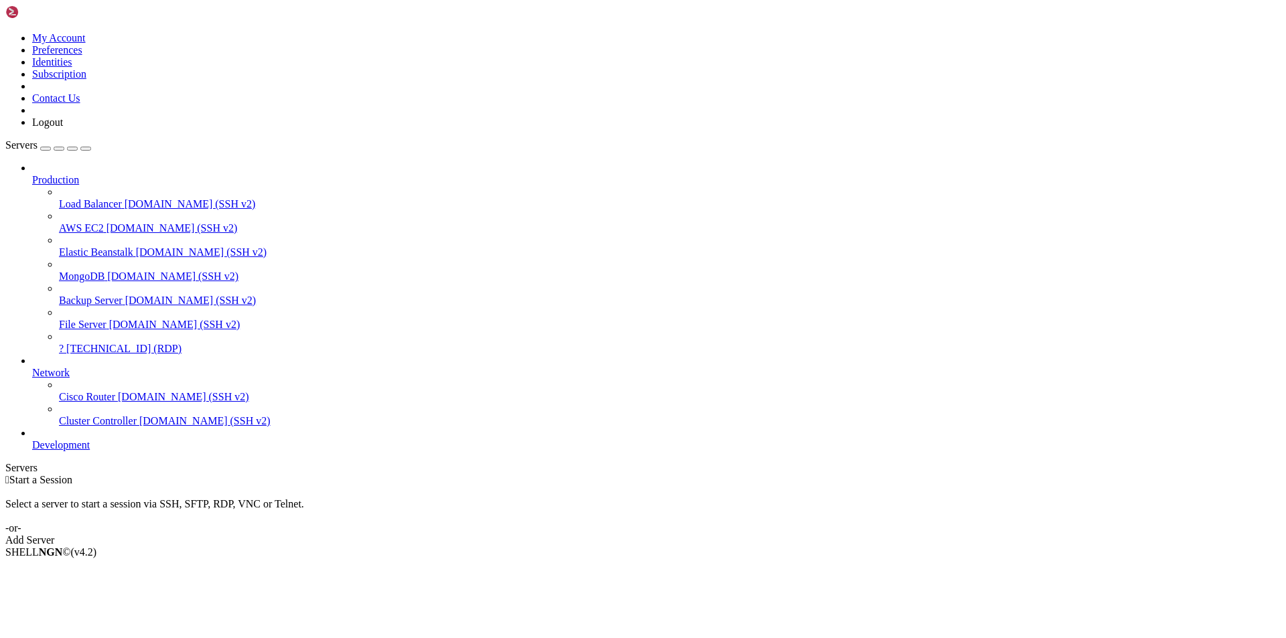
click at [64, 343] on span "?" at bounding box center [61, 348] width 5 height 11
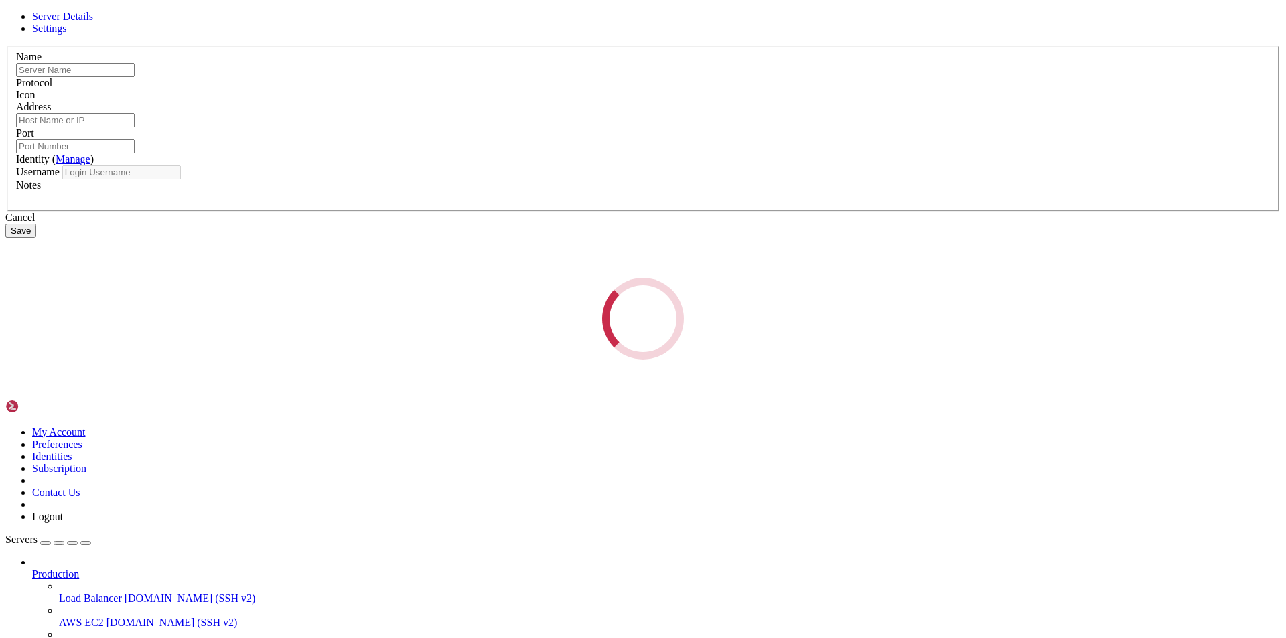
type input "?"
type input "34.63.53.37"
type input "3389"
type input "bruh77ytrevival"
